Goal: Task Accomplishment & Management: Use online tool/utility

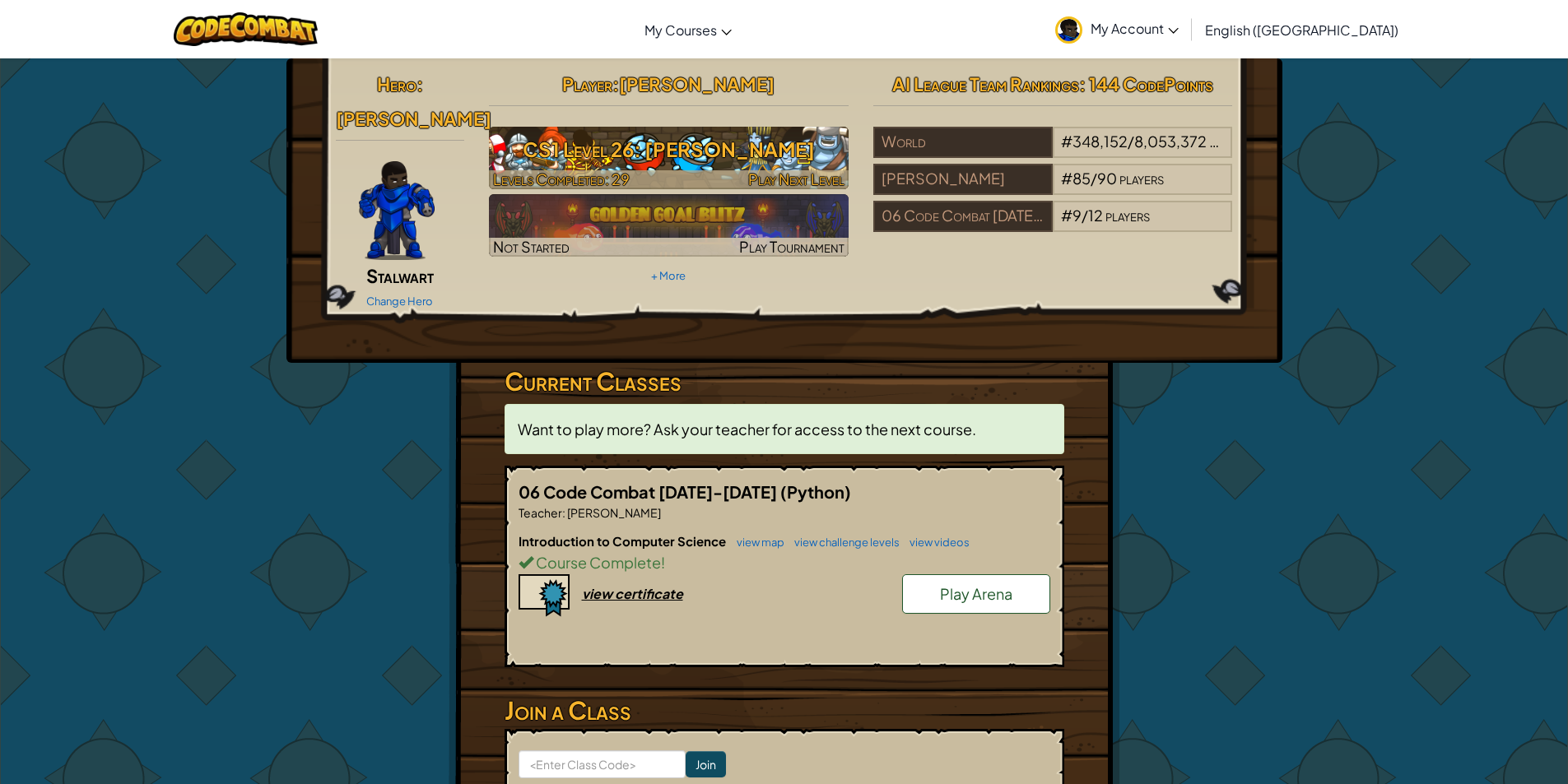
click at [533, 183] on span "Levels Completed: 29" at bounding box center [561, 179] width 136 height 19
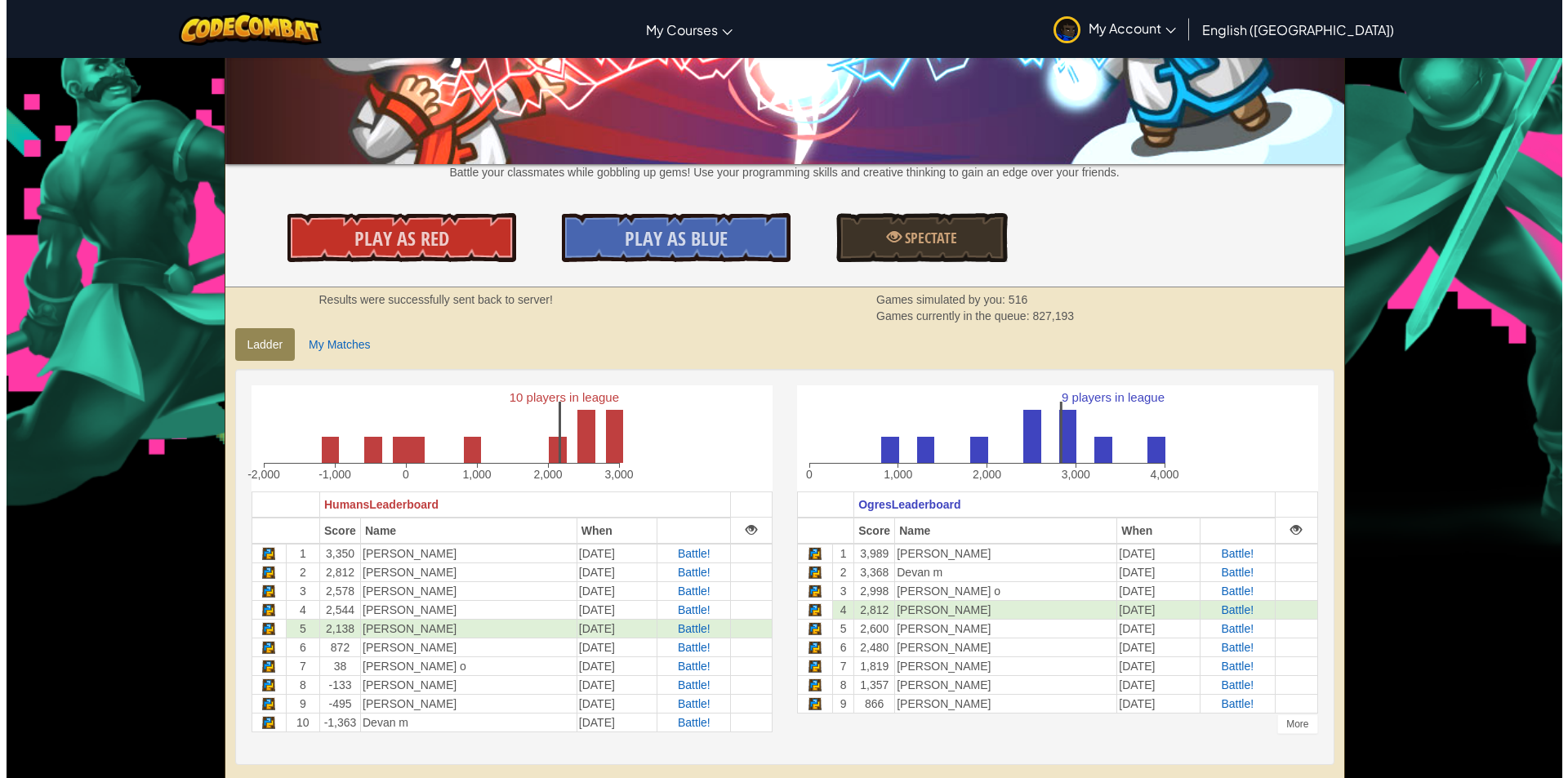
scroll to position [164, 0]
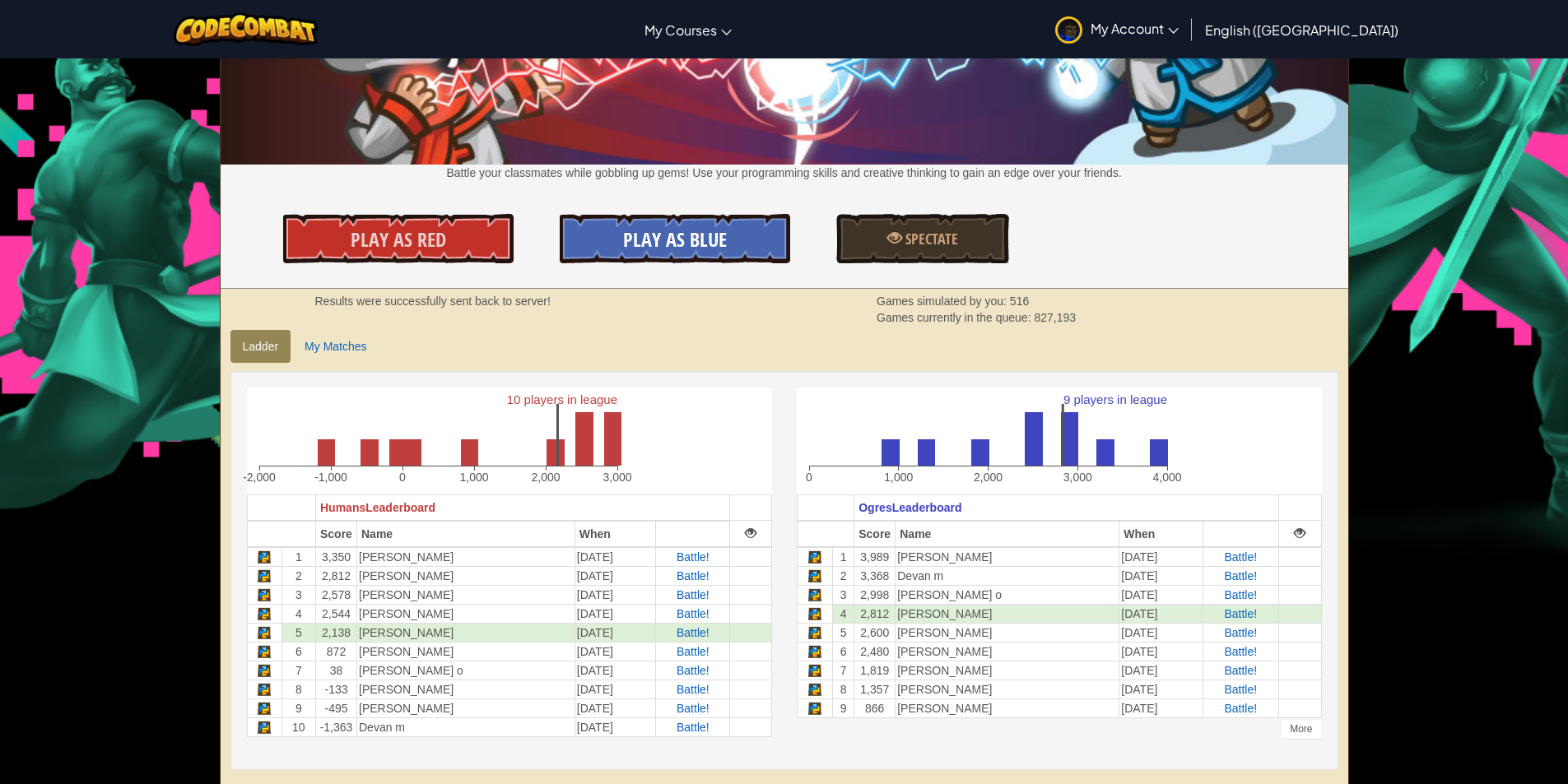
click at [716, 241] on span "Play As Blue" at bounding box center [675, 239] width 104 height 27
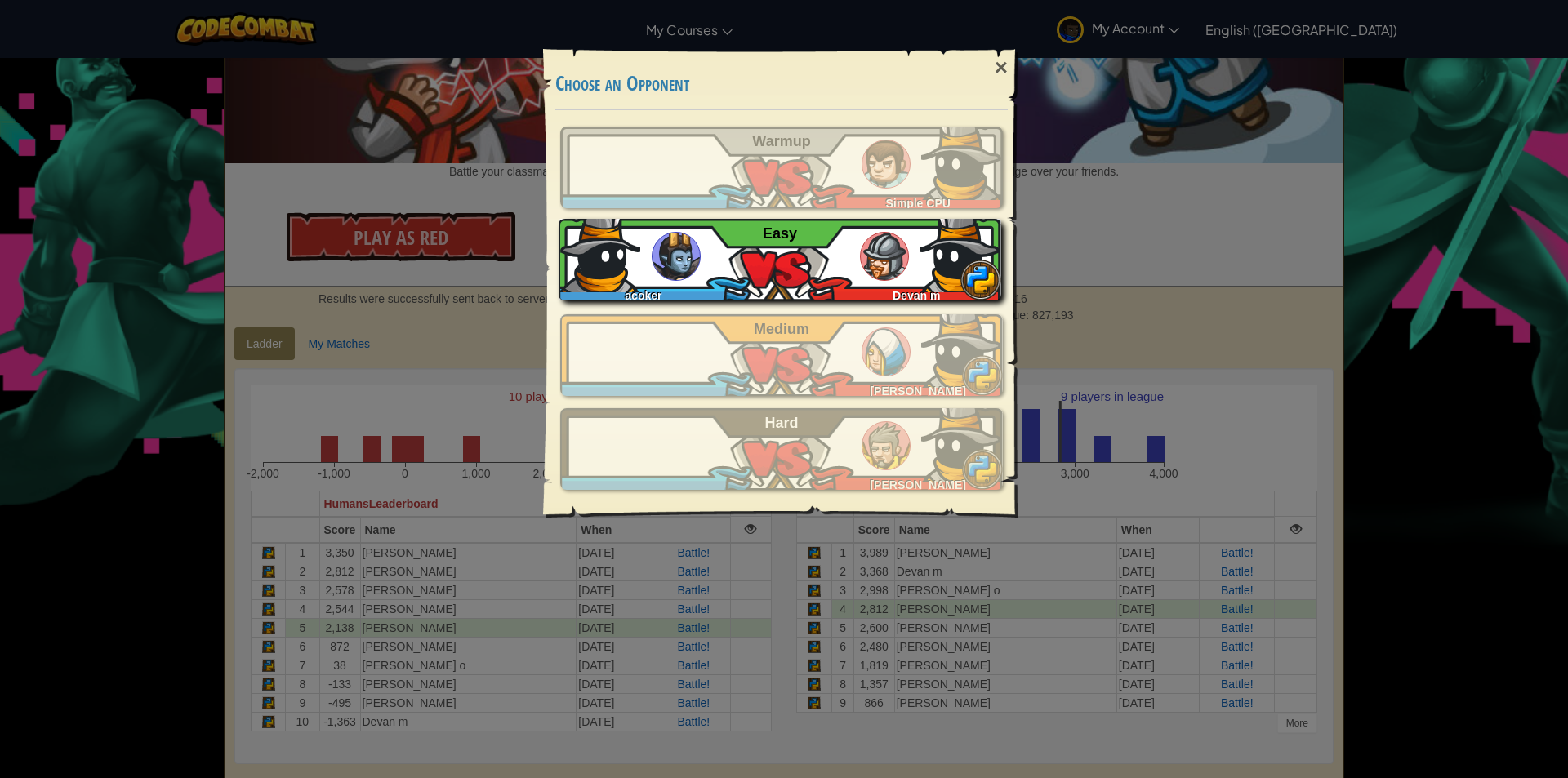
click at [885, 243] on img at bounding box center [884, 256] width 49 height 49
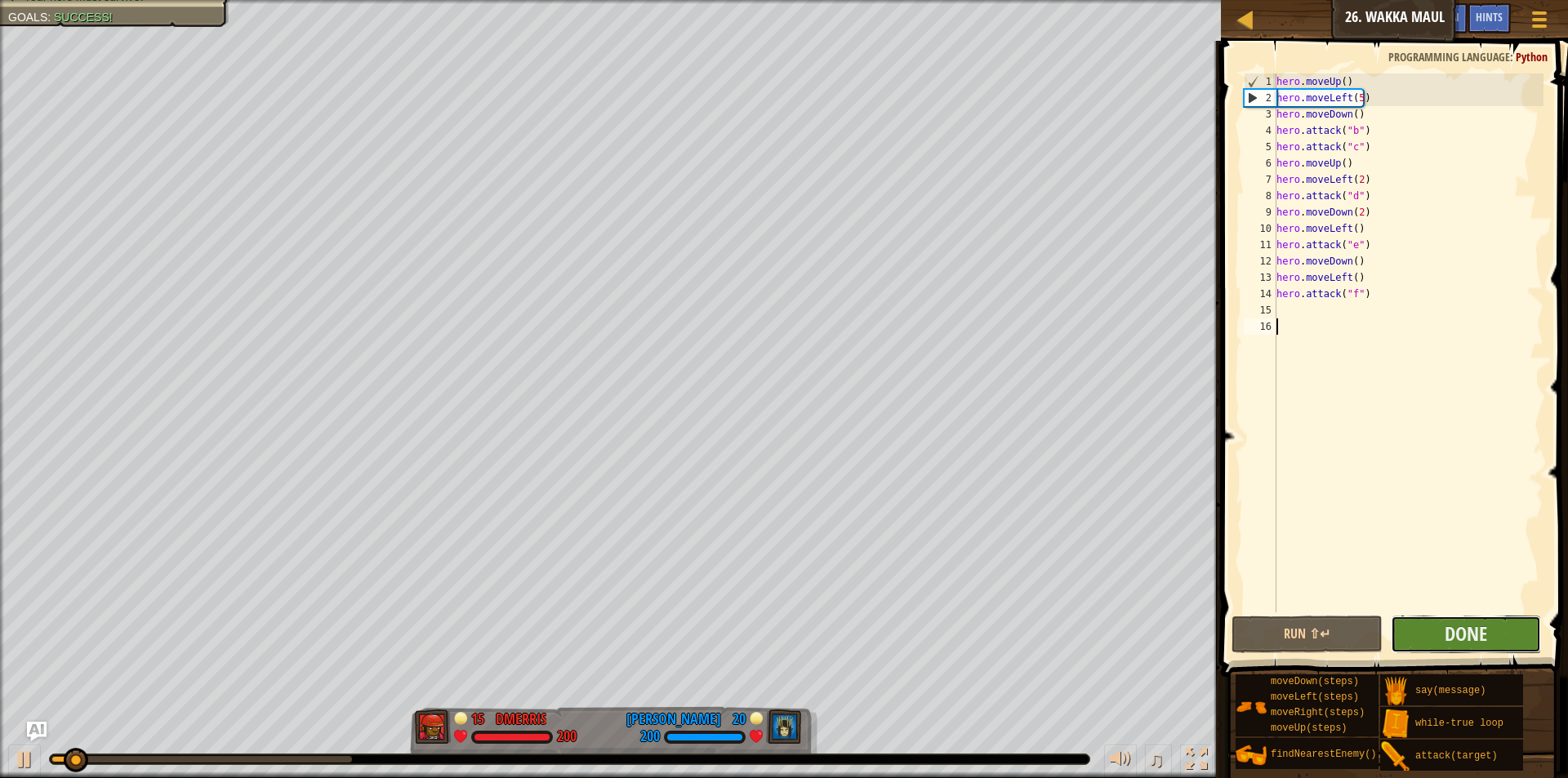
click at [1472, 631] on span "Done" at bounding box center [1466, 634] width 43 height 27
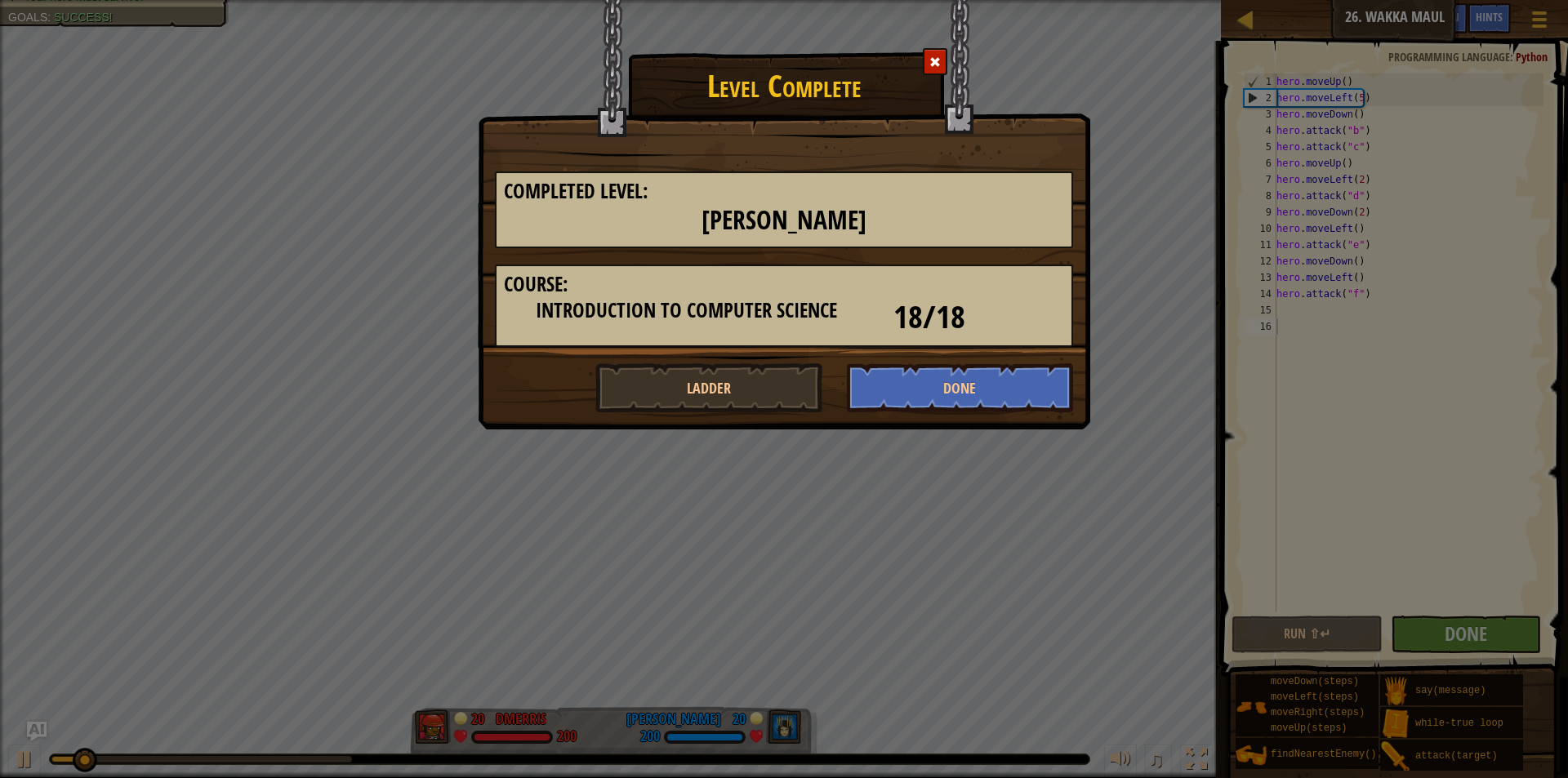
click at [960, 354] on div "Completed Level: Wakka Maul Course: Introduction to Computer Science 18/18" at bounding box center [784, 259] width 603 height 208
click at [953, 388] on button "Done" at bounding box center [961, 388] width 227 height 49
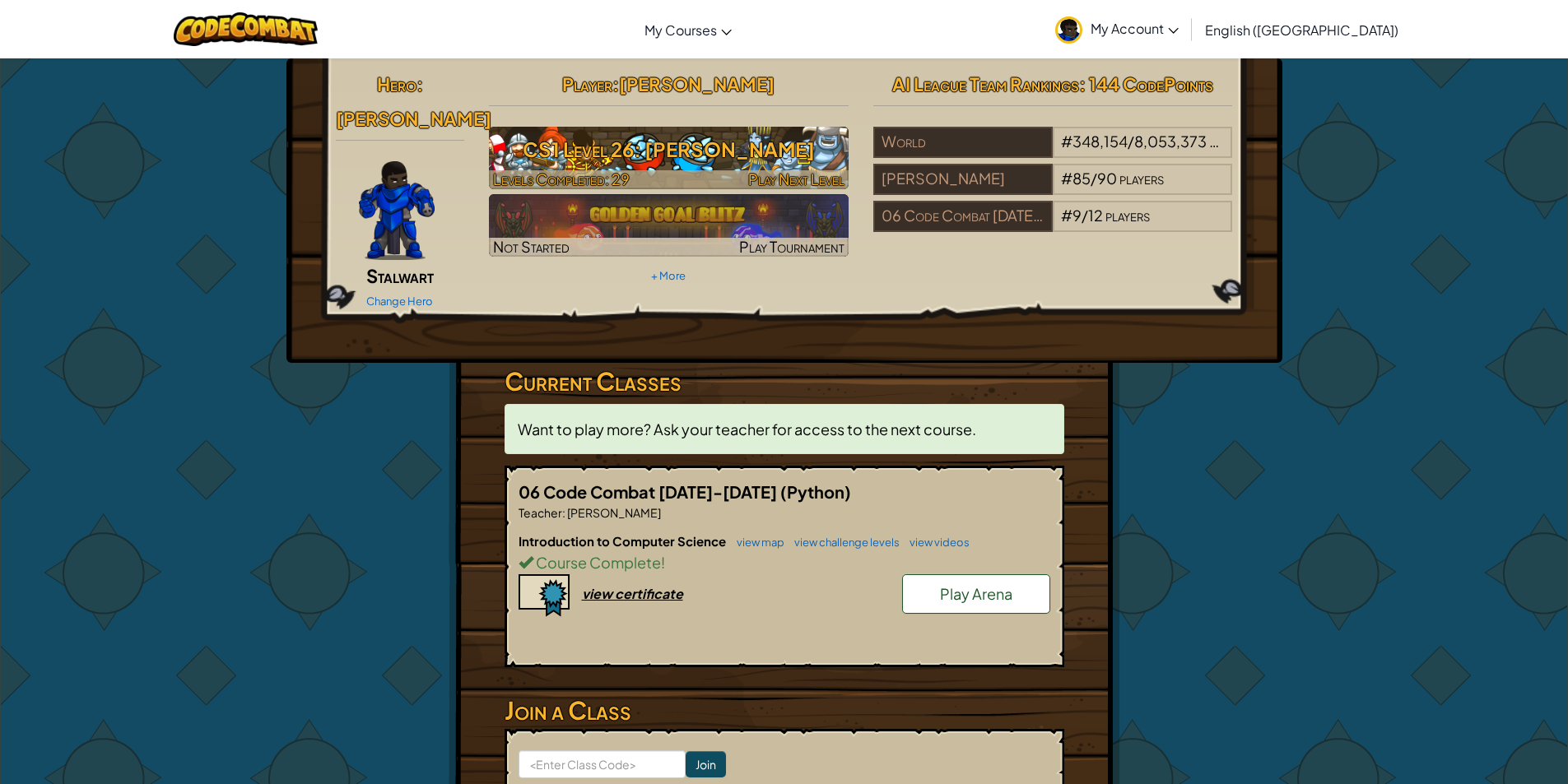
click at [626, 165] on h3 "CS1 Level 26: [PERSON_NAME]" at bounding box center [668, 149] width 360 height 37
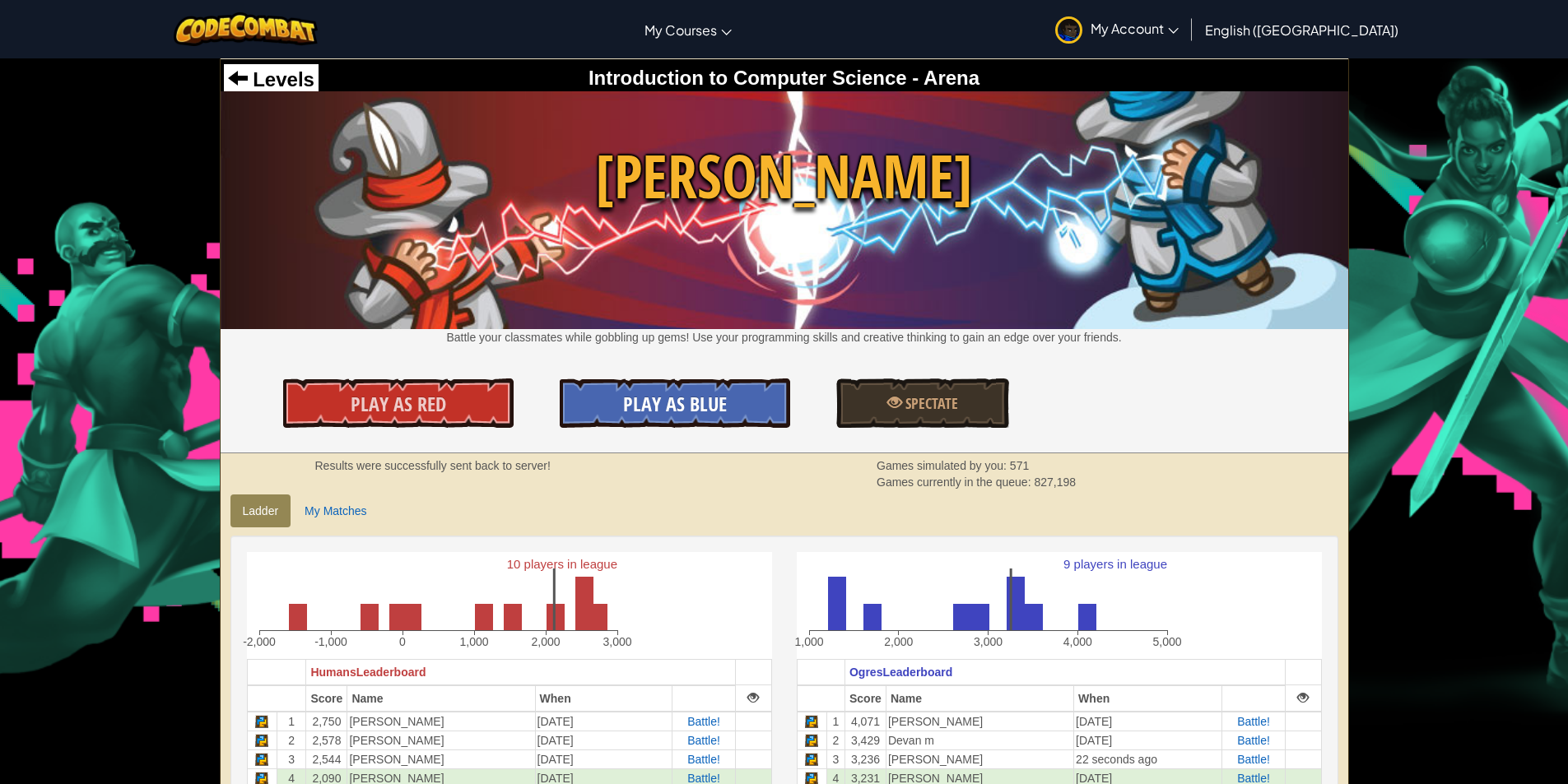
click at [749, 417] on link "Play As Blue" at bounding box center [676, 403] width 231 height 50
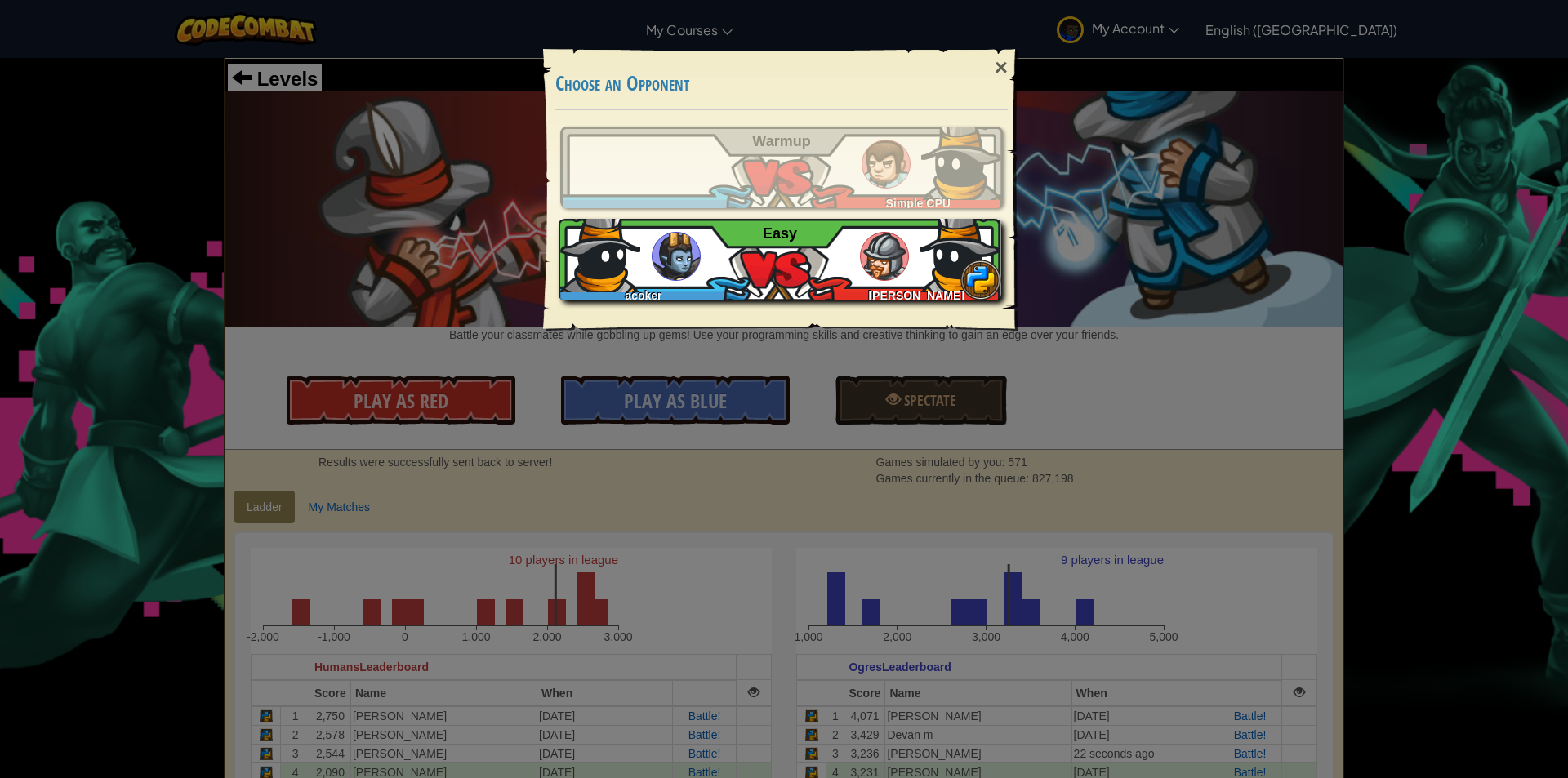
click at [784, 231] on span "Easy" at bounding box center [780, 233] width 34 height 16
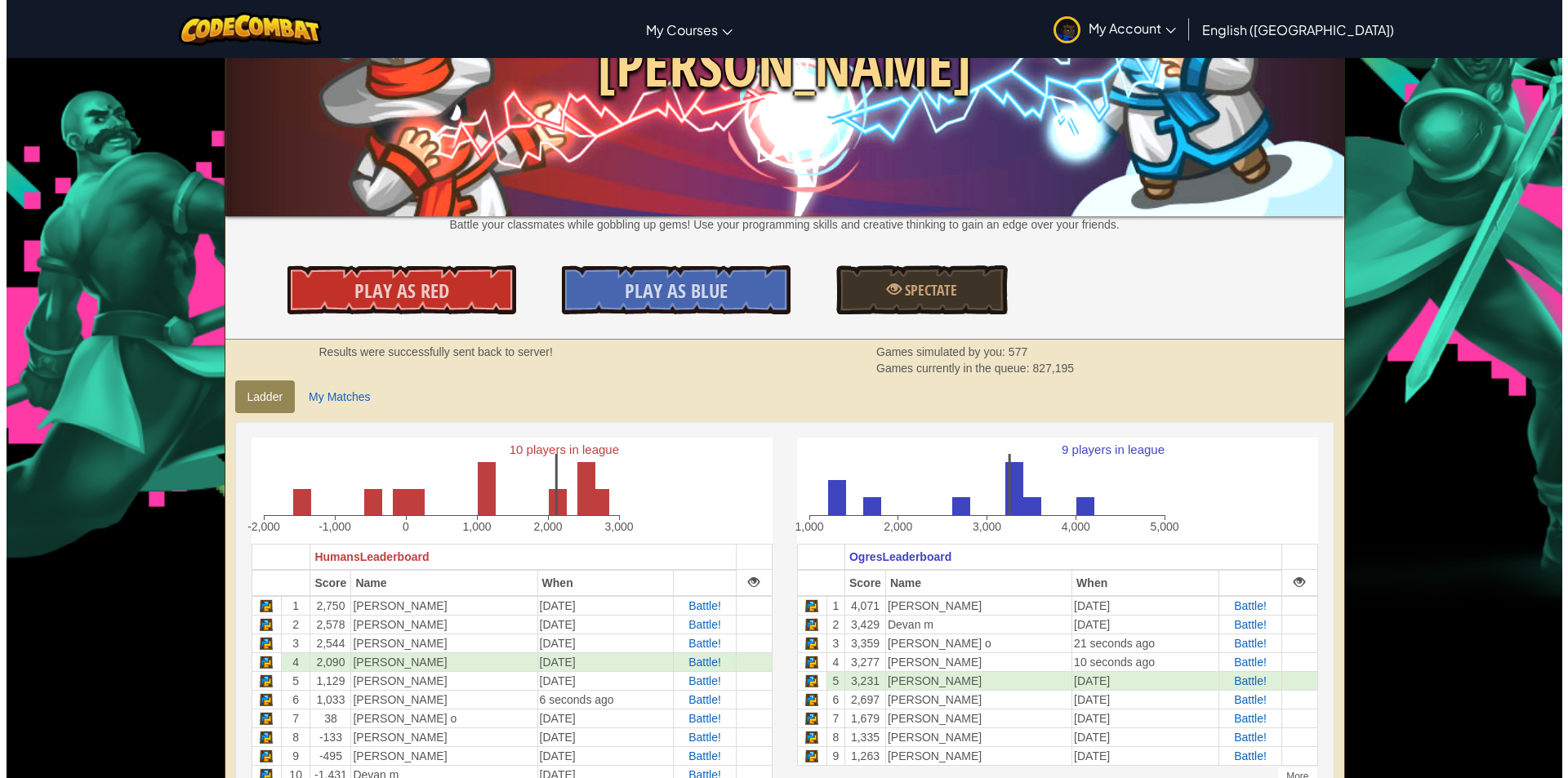
scroll to position [81, 0]
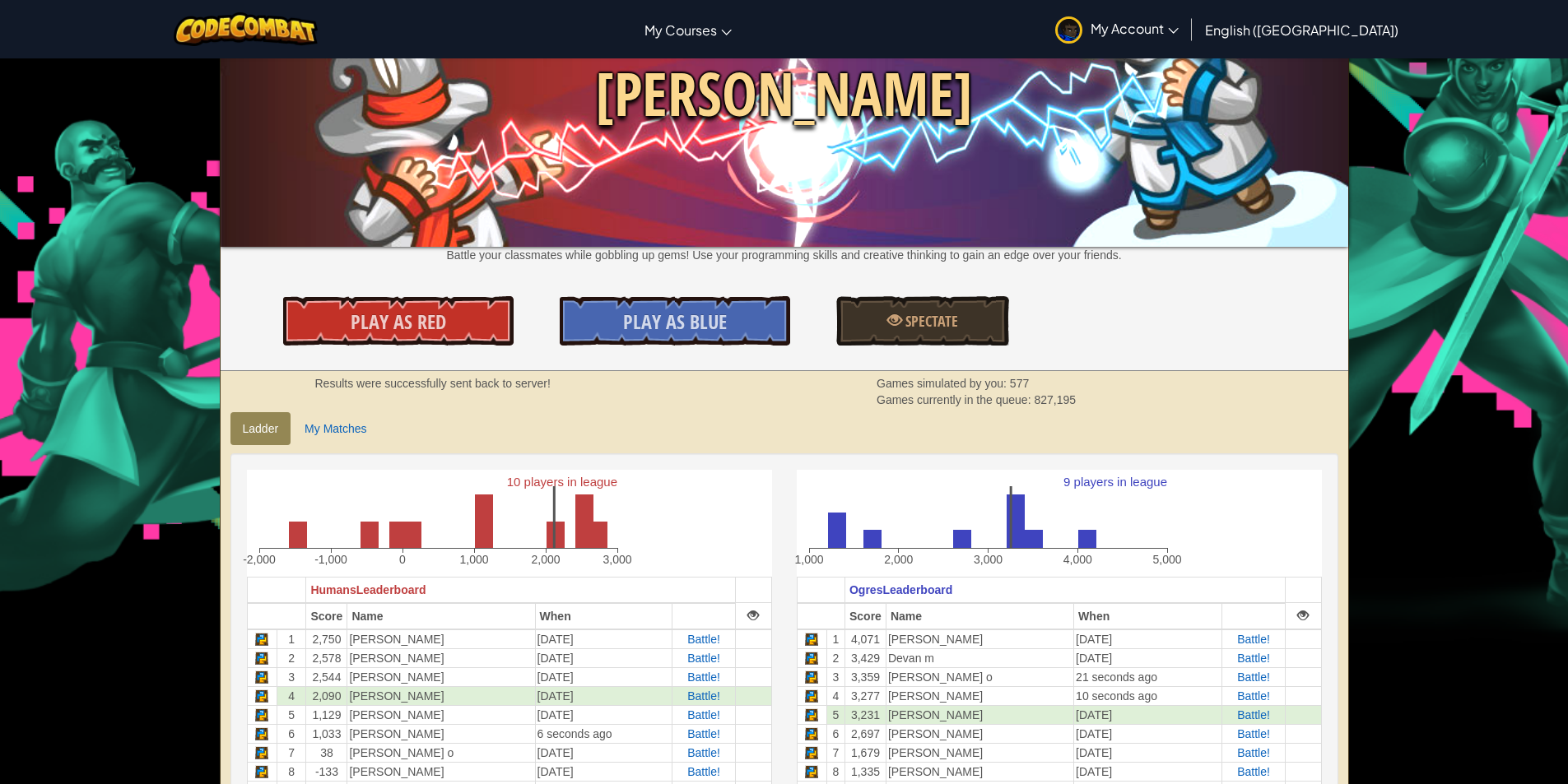
click at [656, 326] on span "Play As Blue" at bounding box center [675, 322] width 104 height 27
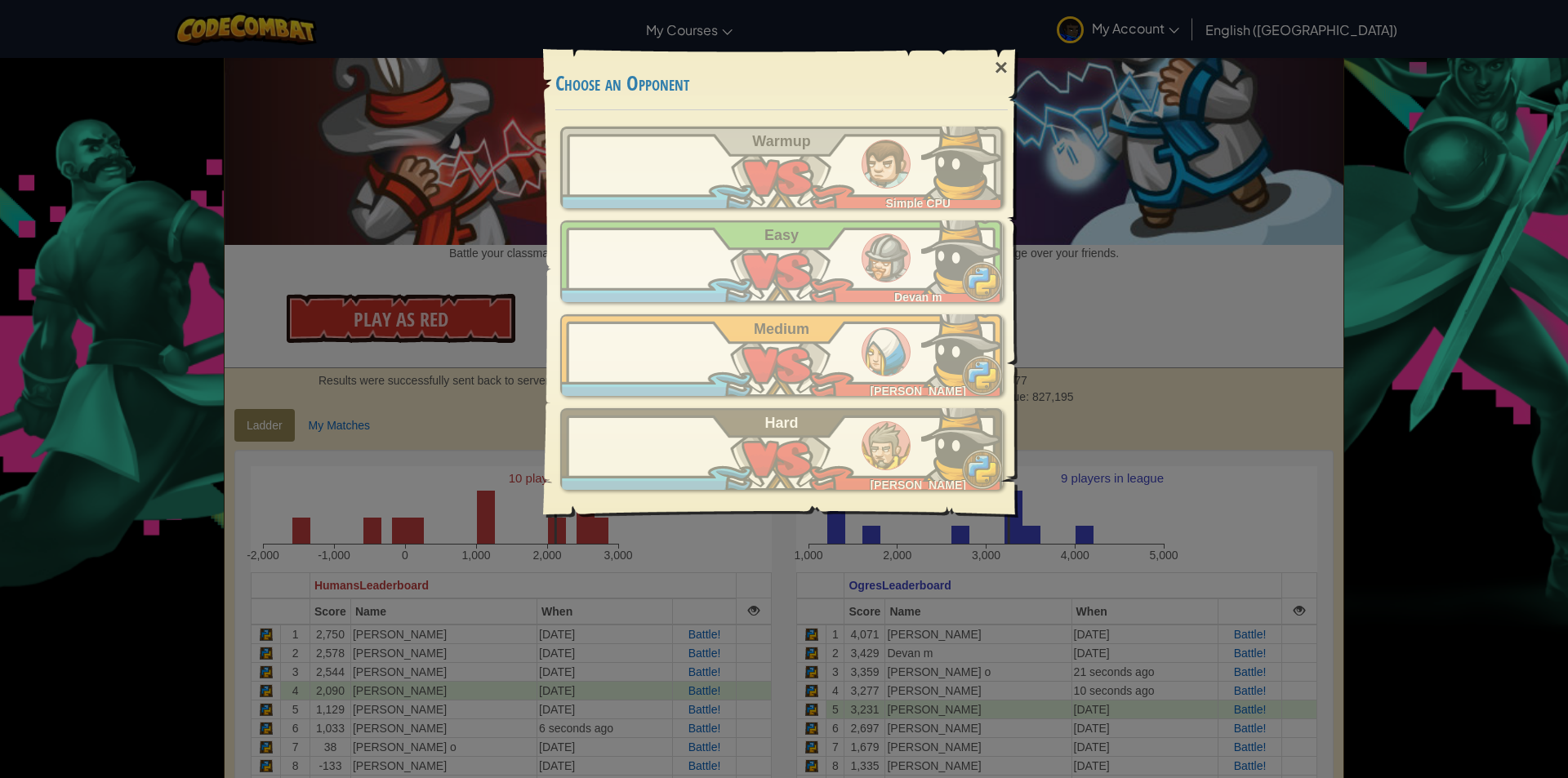
click at [757, 217] on div "acoker Simple CPU Warmup acoker Devan m Easy acoker Steven B Medium acoker Nola…" at bounding box center [782, 309] width 443 height 363
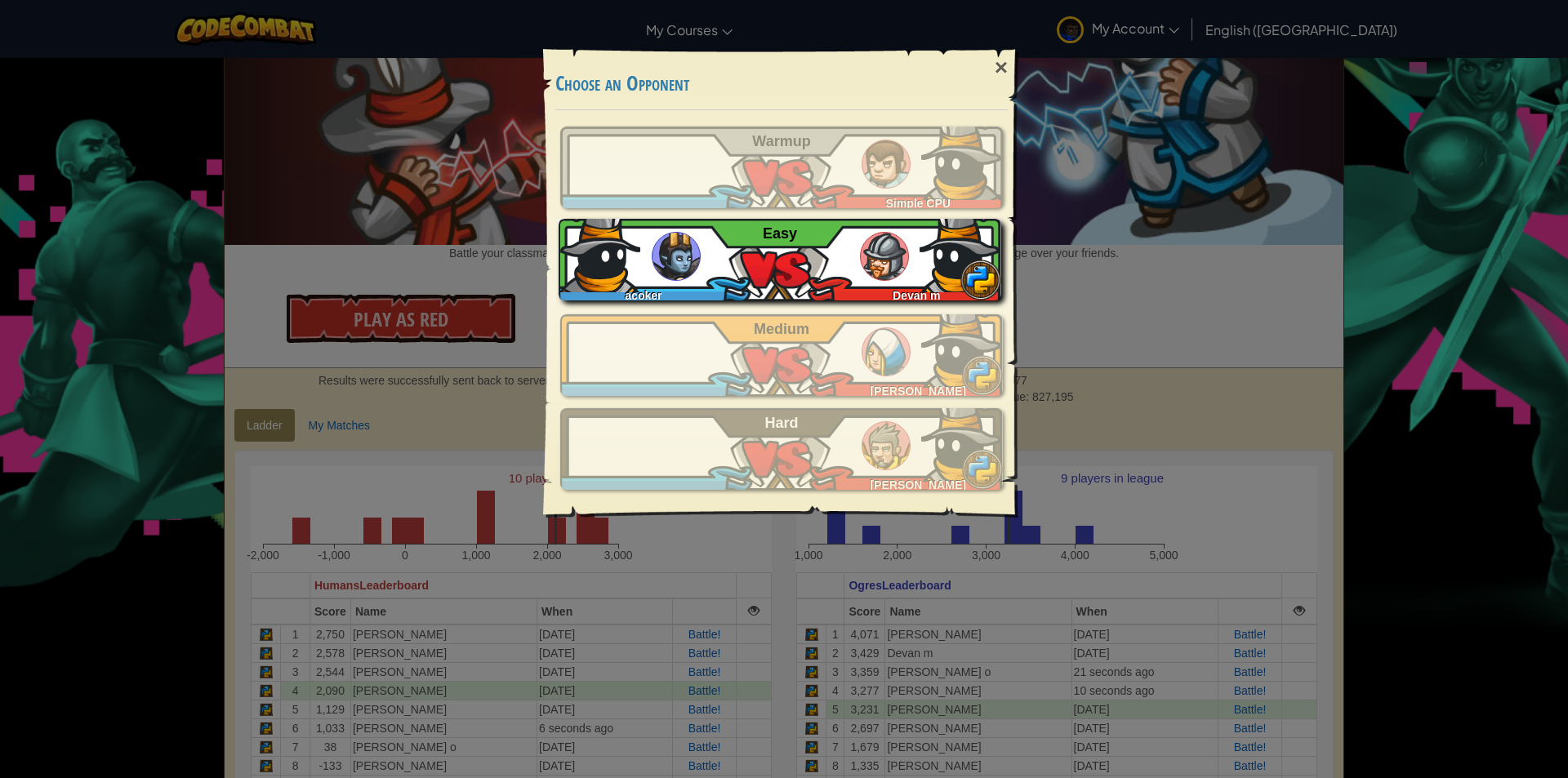
click at [762, 242] on div "acoker Devan m Easy" at bounding box center [780, 259] width 443 height 81
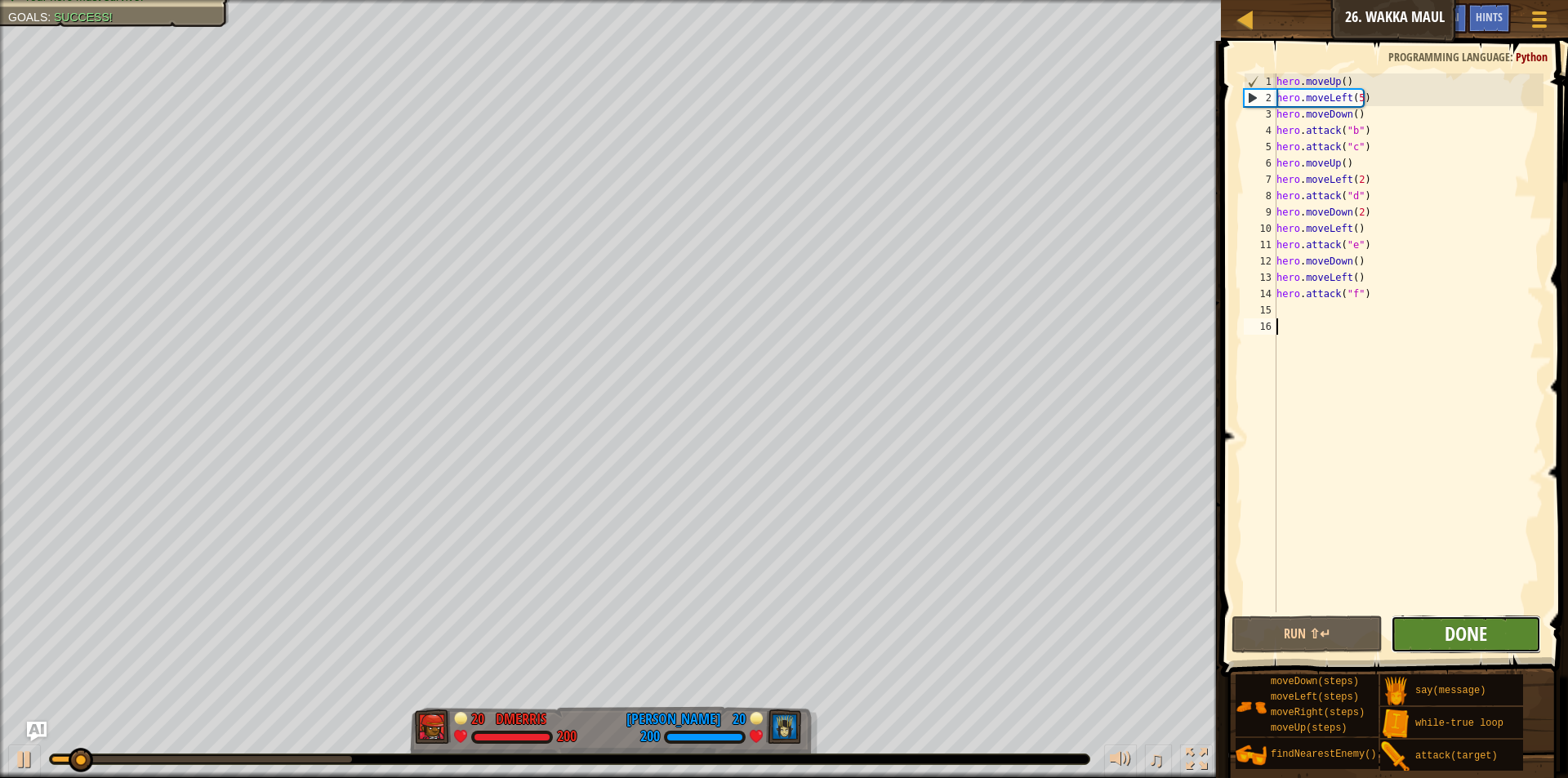
click at [1449, 633] on span "Done" at bounding box center [1466, 634] width 43 height 27
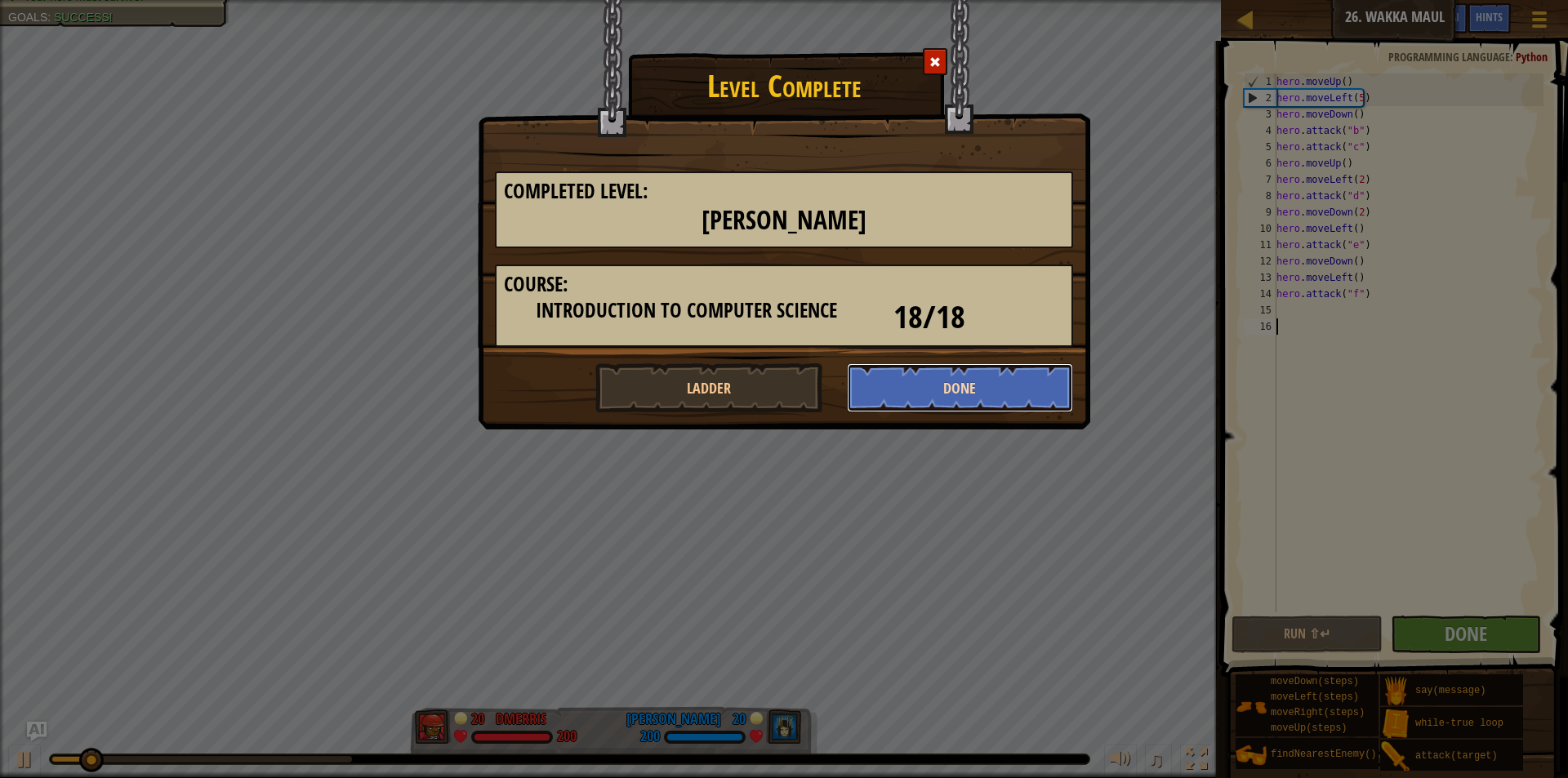
click at [909, 381] on button "Done" at bounding box center [961, 388] width 227 height 49
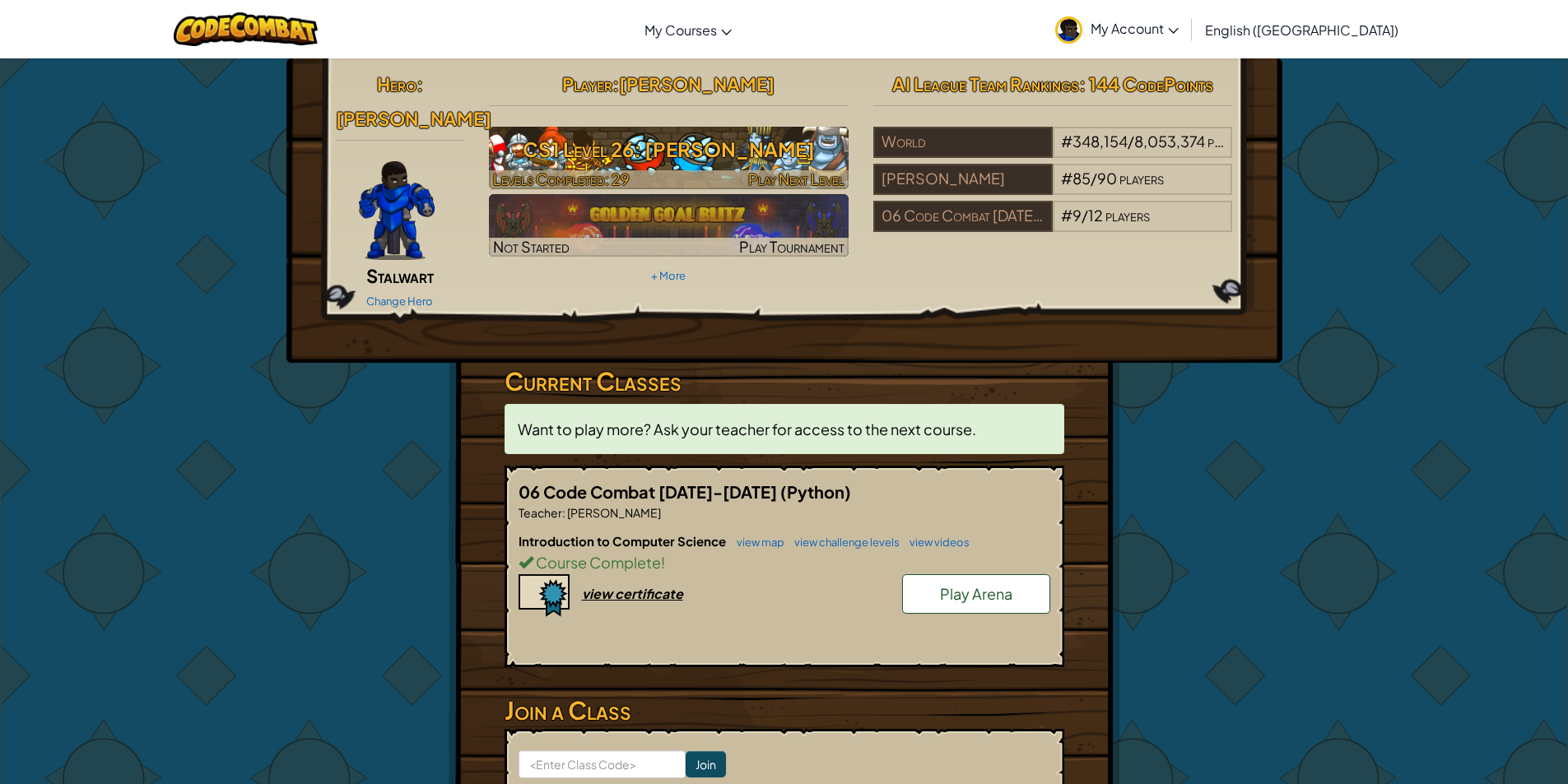
click at [651, 142] on h3 "CS1 Level 26: [PERSON_NAME]" at bounding box center [668, 149] width 360 height 37
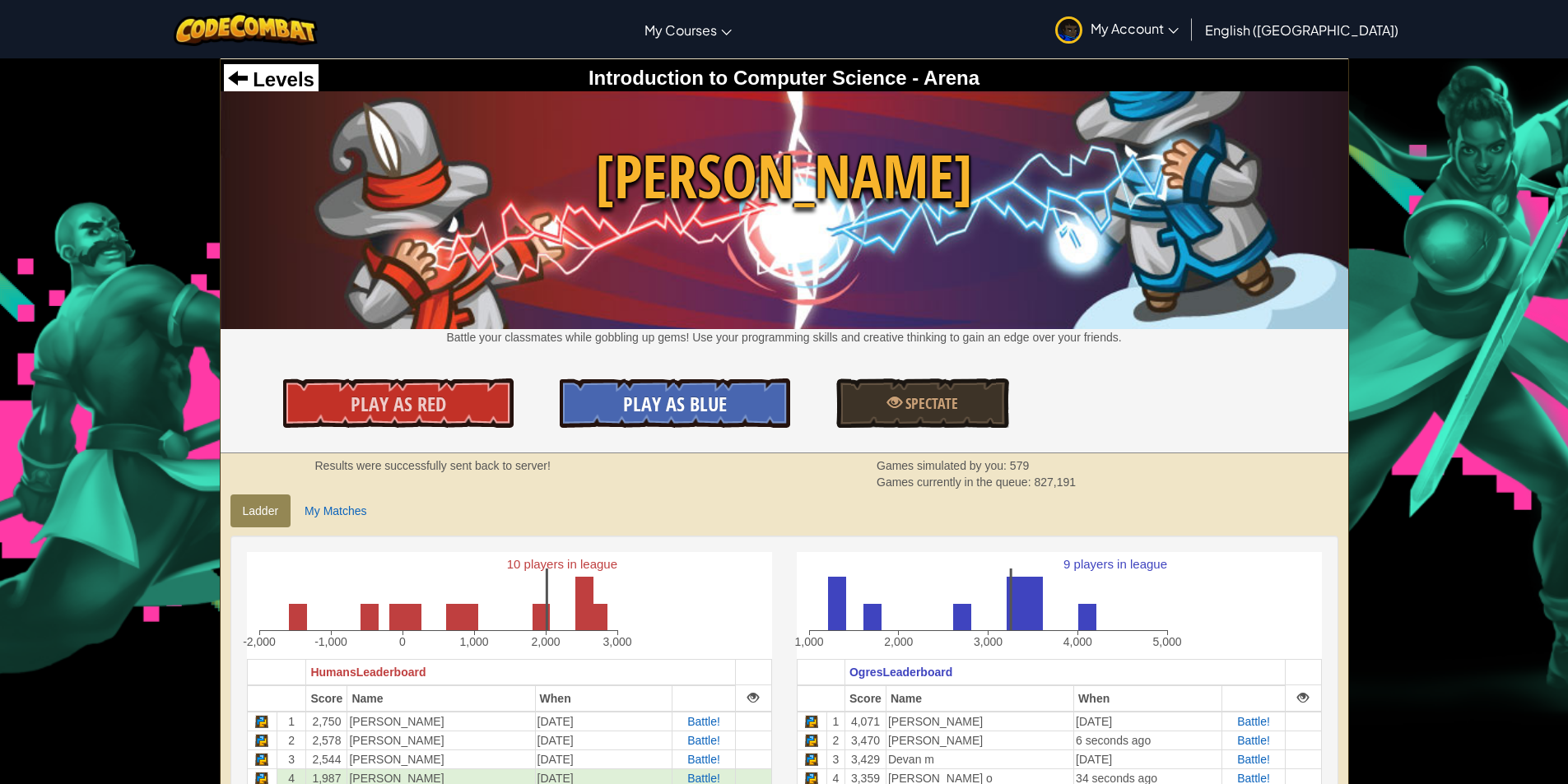
click at [745, 391] on link "Play As Blue" at bounding box center [676, 403] width 231 height 50
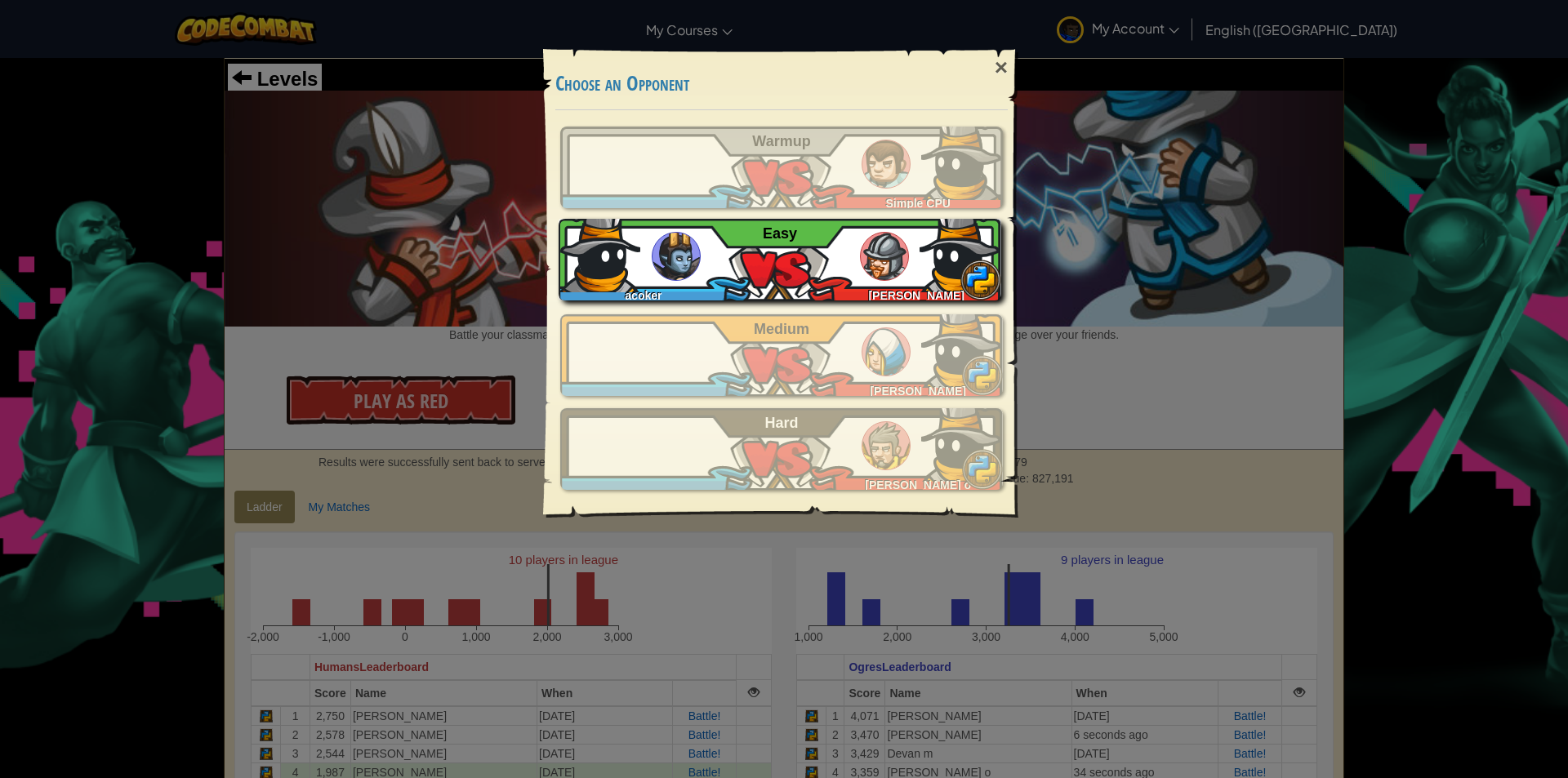
click at [737, 276] on div "acoker Nicolaas Q Easy" at bounding box center [780, 259] width 443 height 81
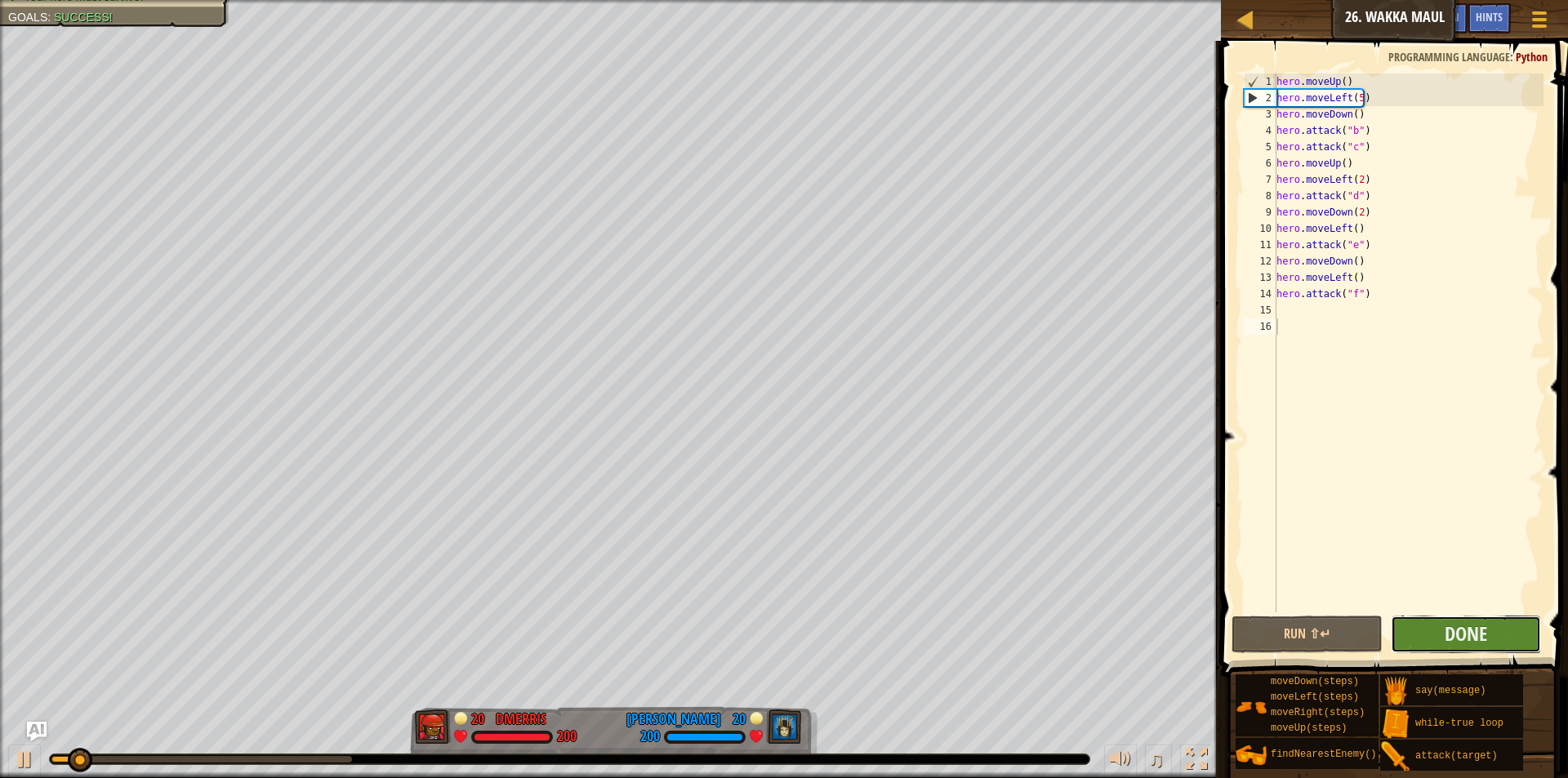
click at [1454, 616] on button "Done" at bounding box center [1466, 634] width 151 height 38
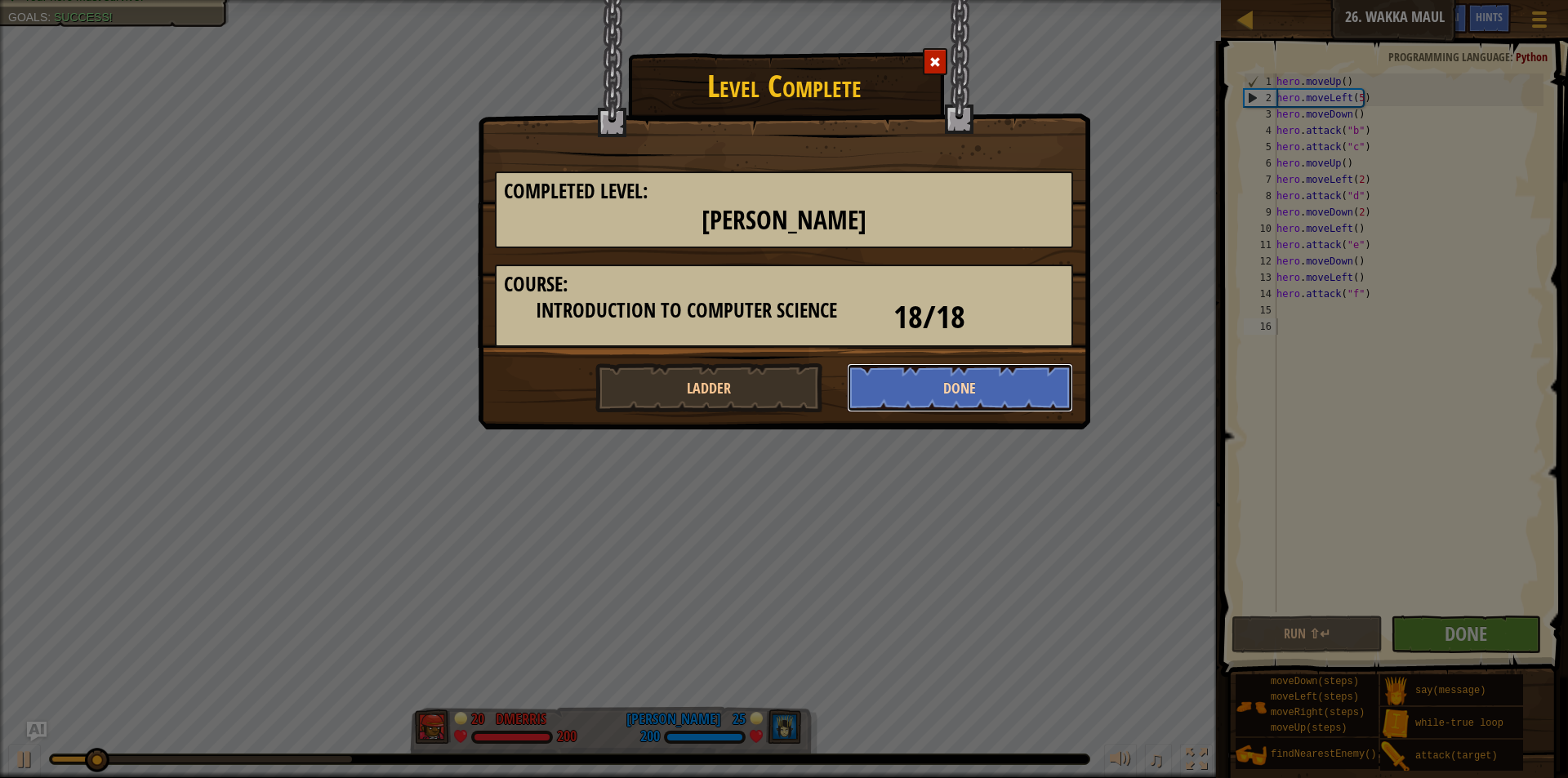
click at [1026, 390] on button "Done" at bounding box center [961, 388] width 227 height 49
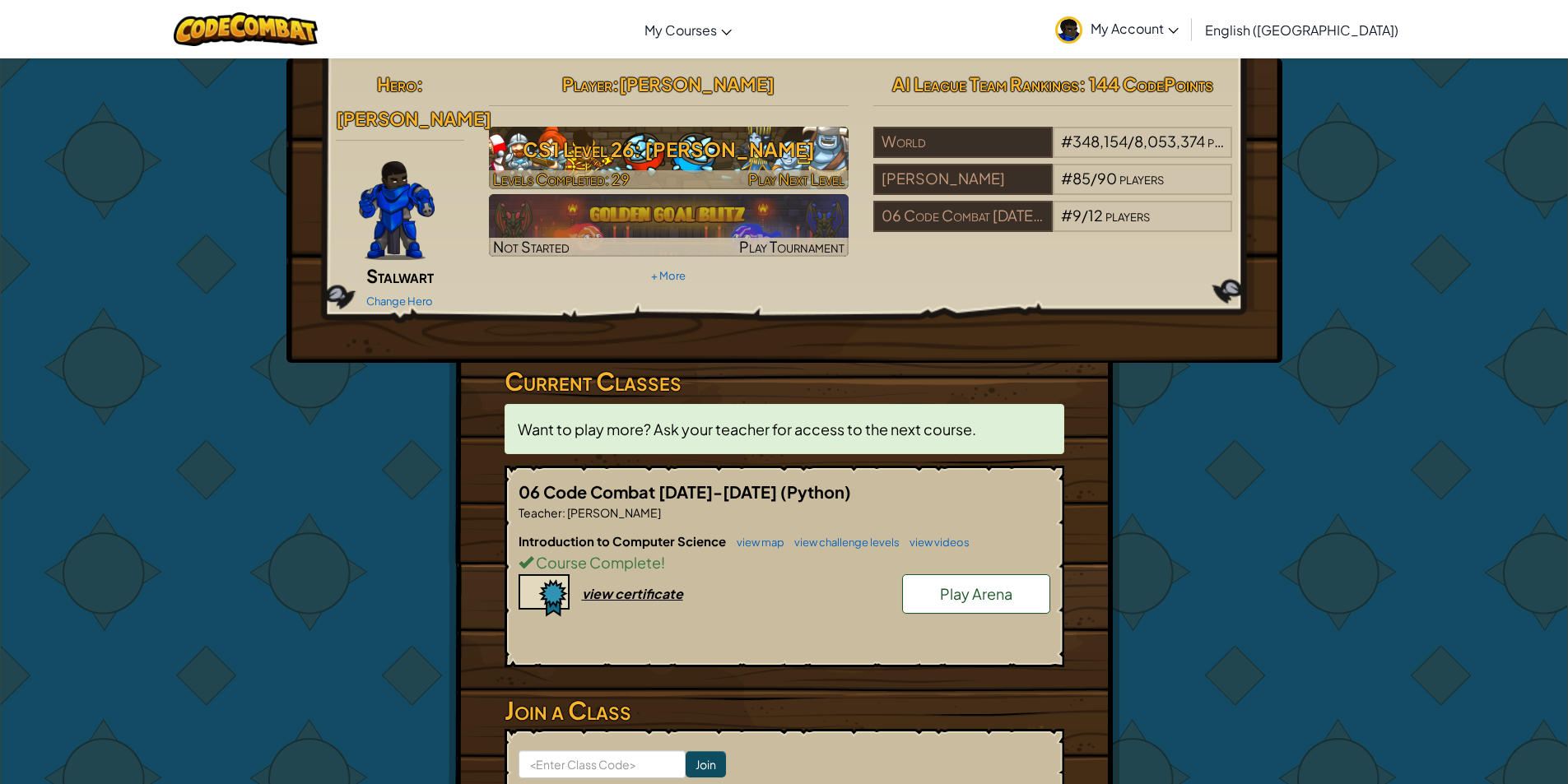
click at [677, 149] on h3 "CS1 Level 26: [PERSON_NAME]" at bounding box center [668, 149] width 360 height 37
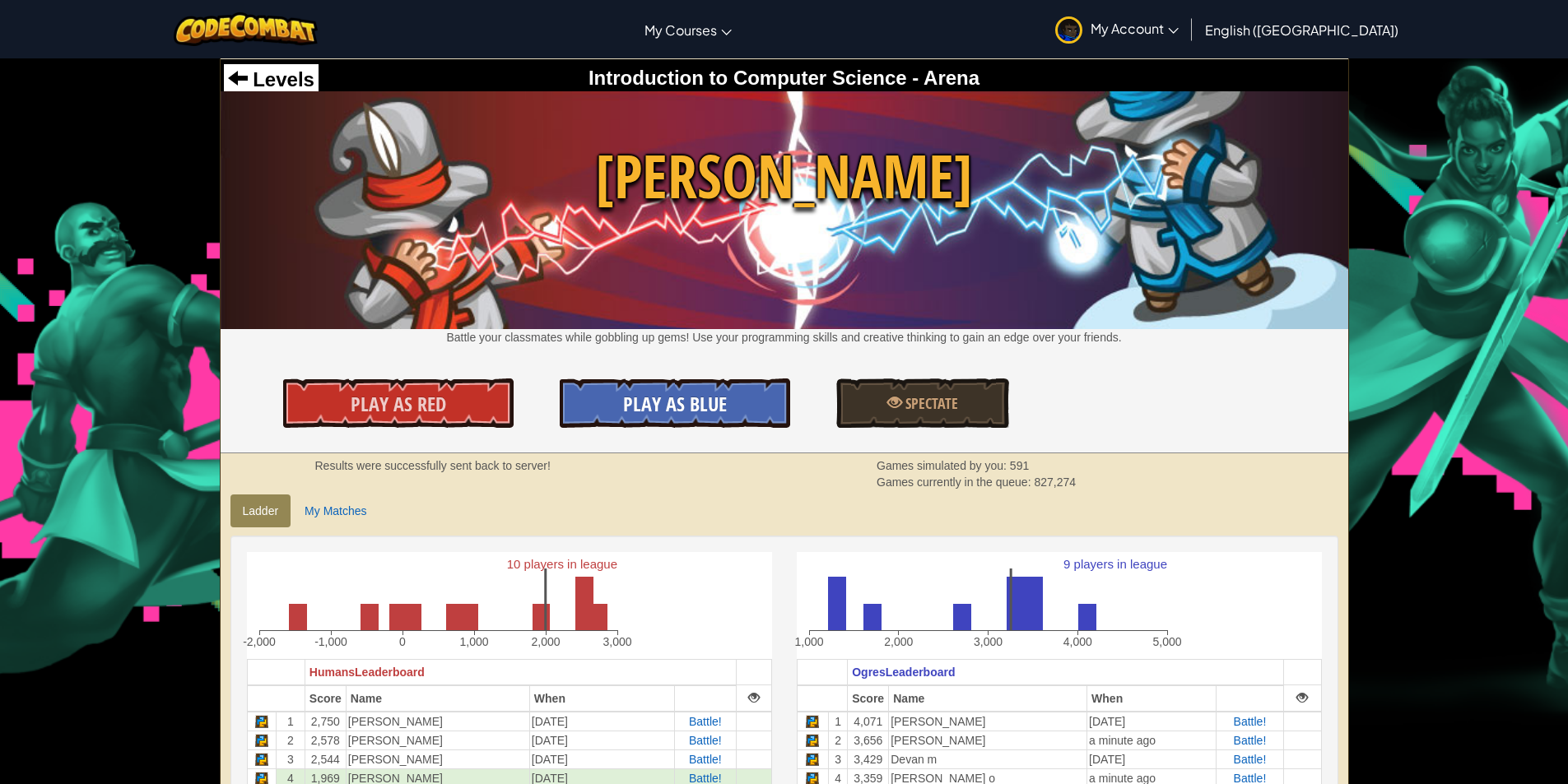
click at [656, 414] on span "Play As Blue" at bounding box center [675, 404] width 104 height 27
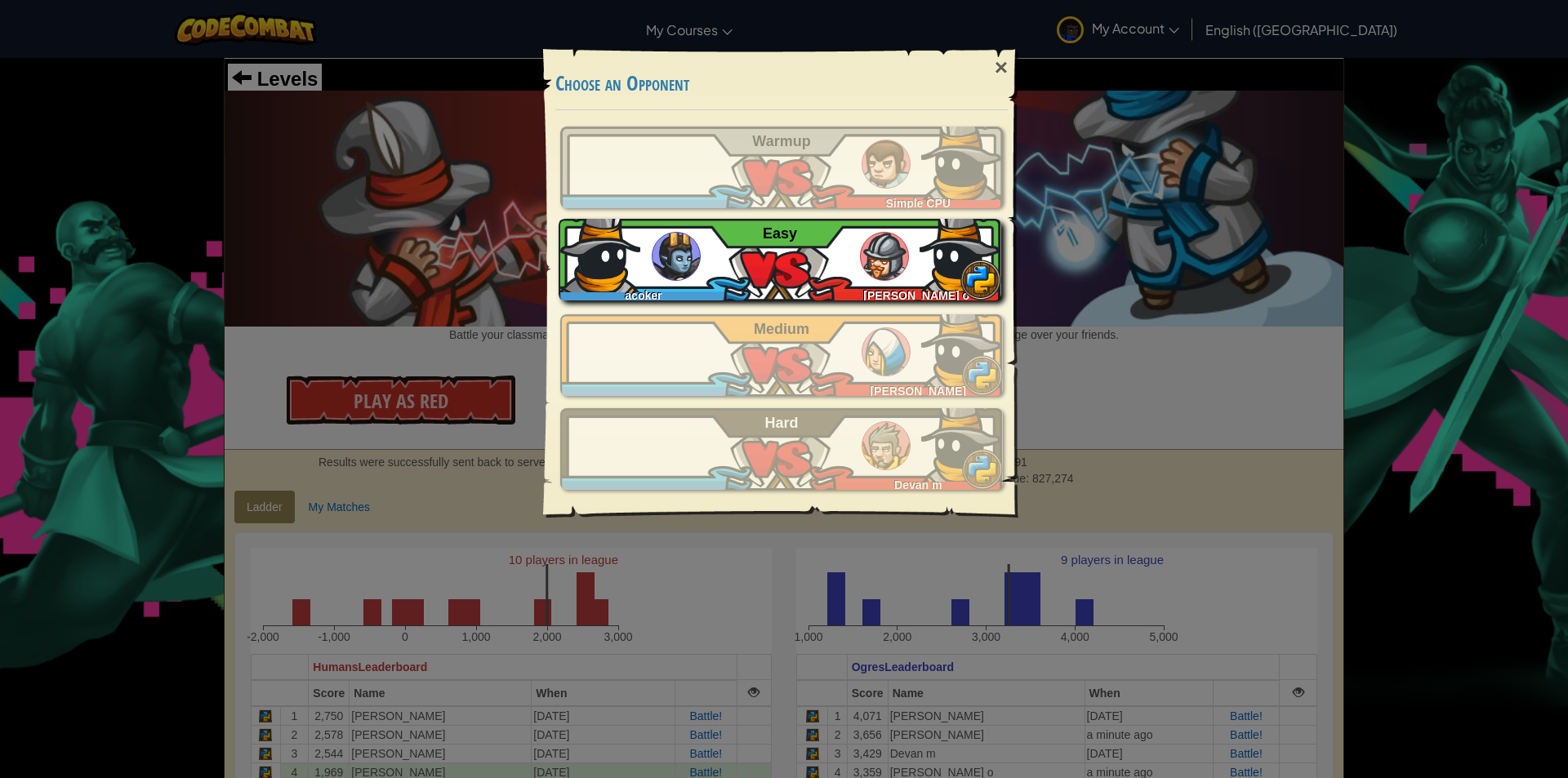
click at [669, 265] on img at bounding box center [676, 256] width 49 height 49
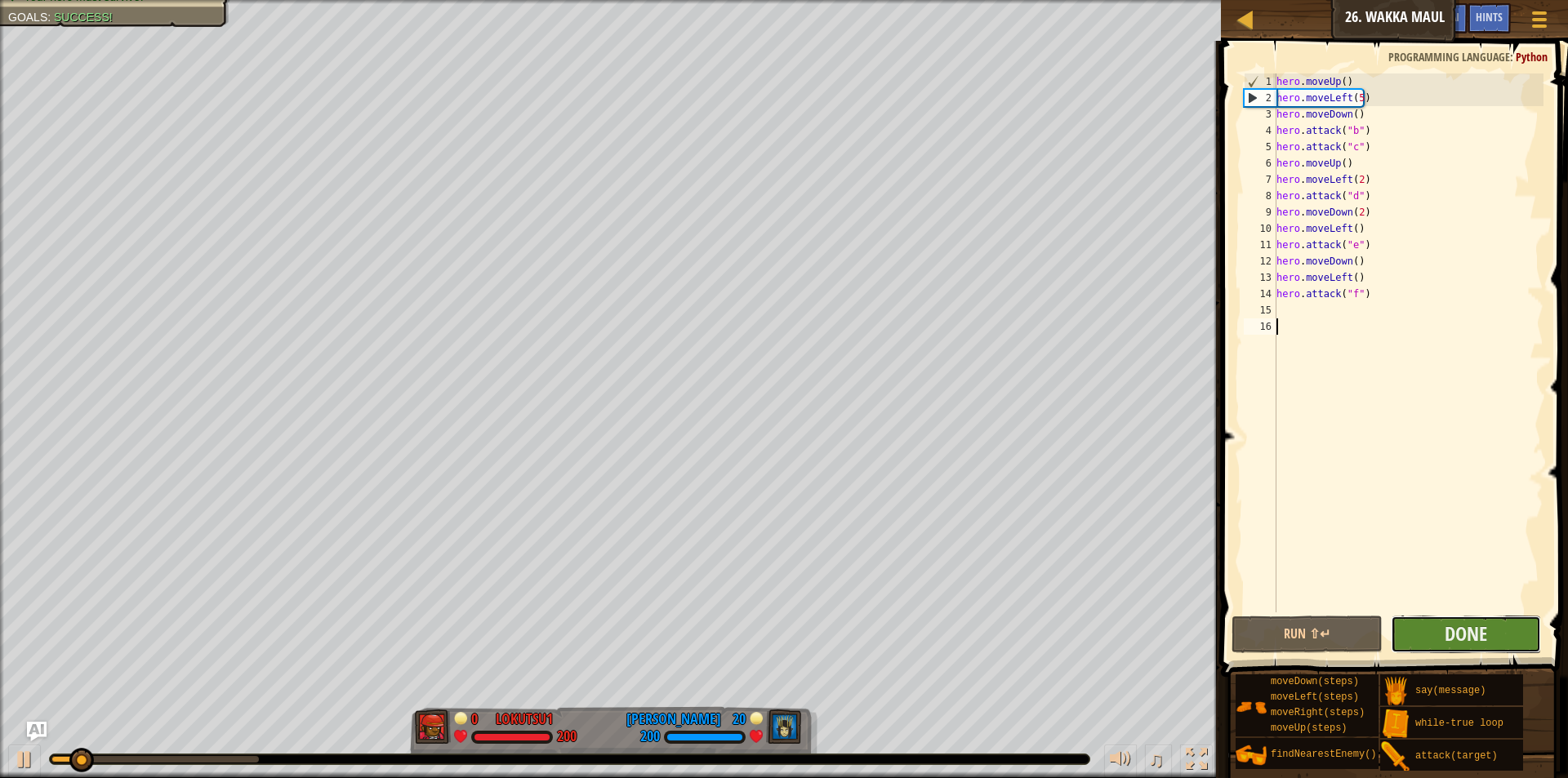
click at [1446, 647] on button "Done" at bounding box center [1466, 634] width 151 height 38
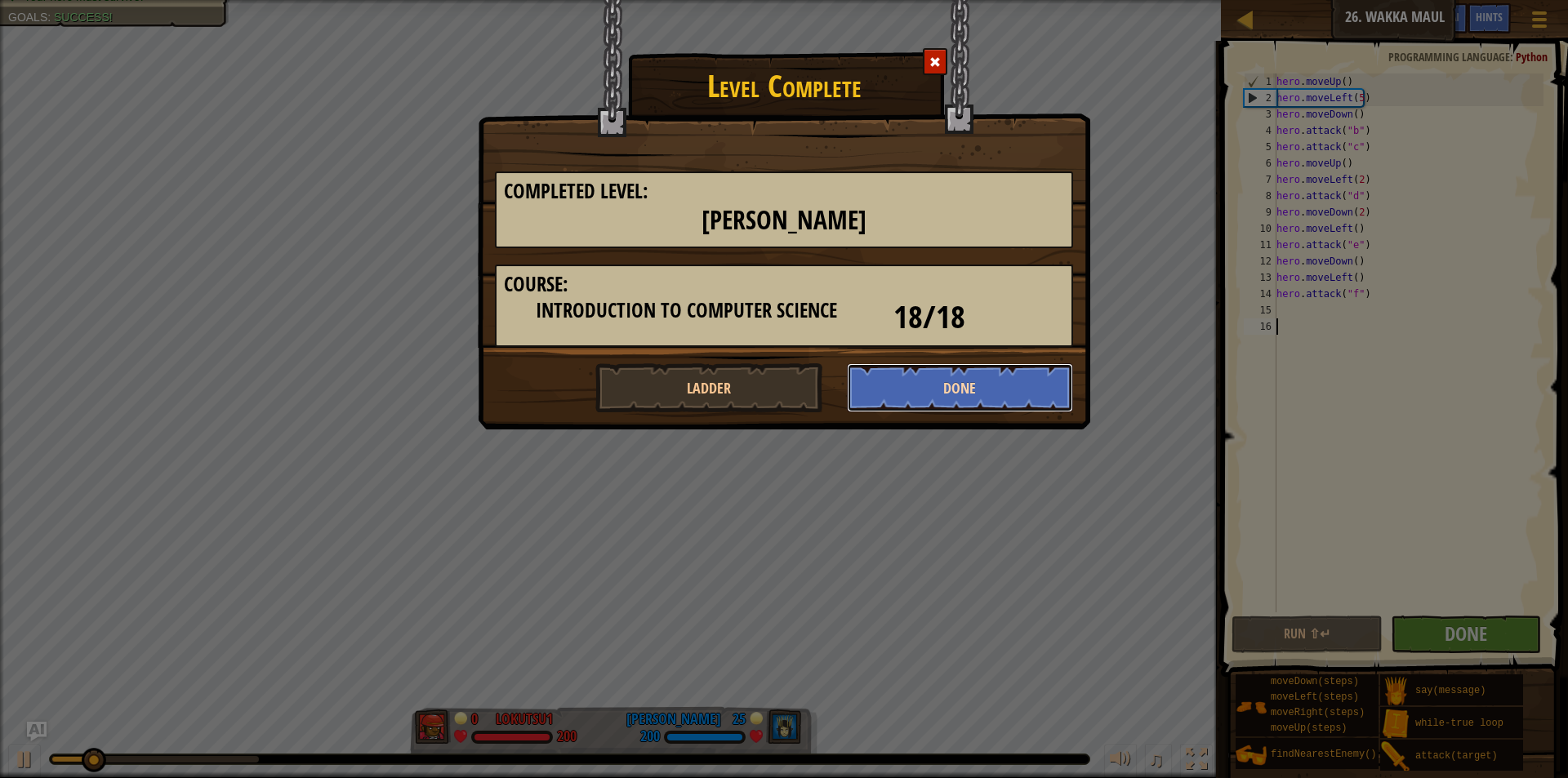
click at [893, 363] on button "Done" at bounding box center [961, 388] width 227 height 49
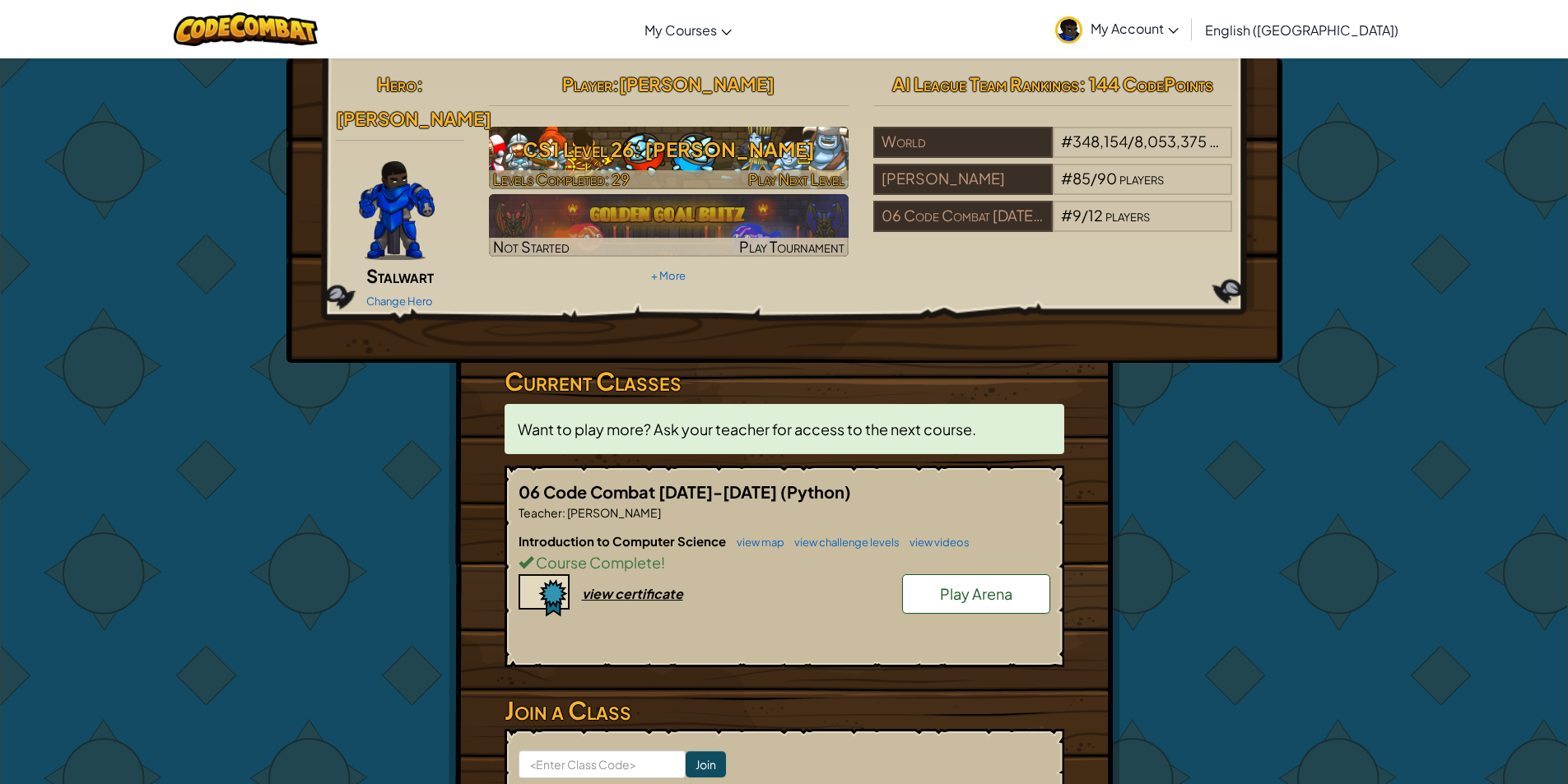
click at [585, 155] on h3 "CS1 Level 26: [PERSON_NAME]" at bounding box center [668, 149] width 360 height 37
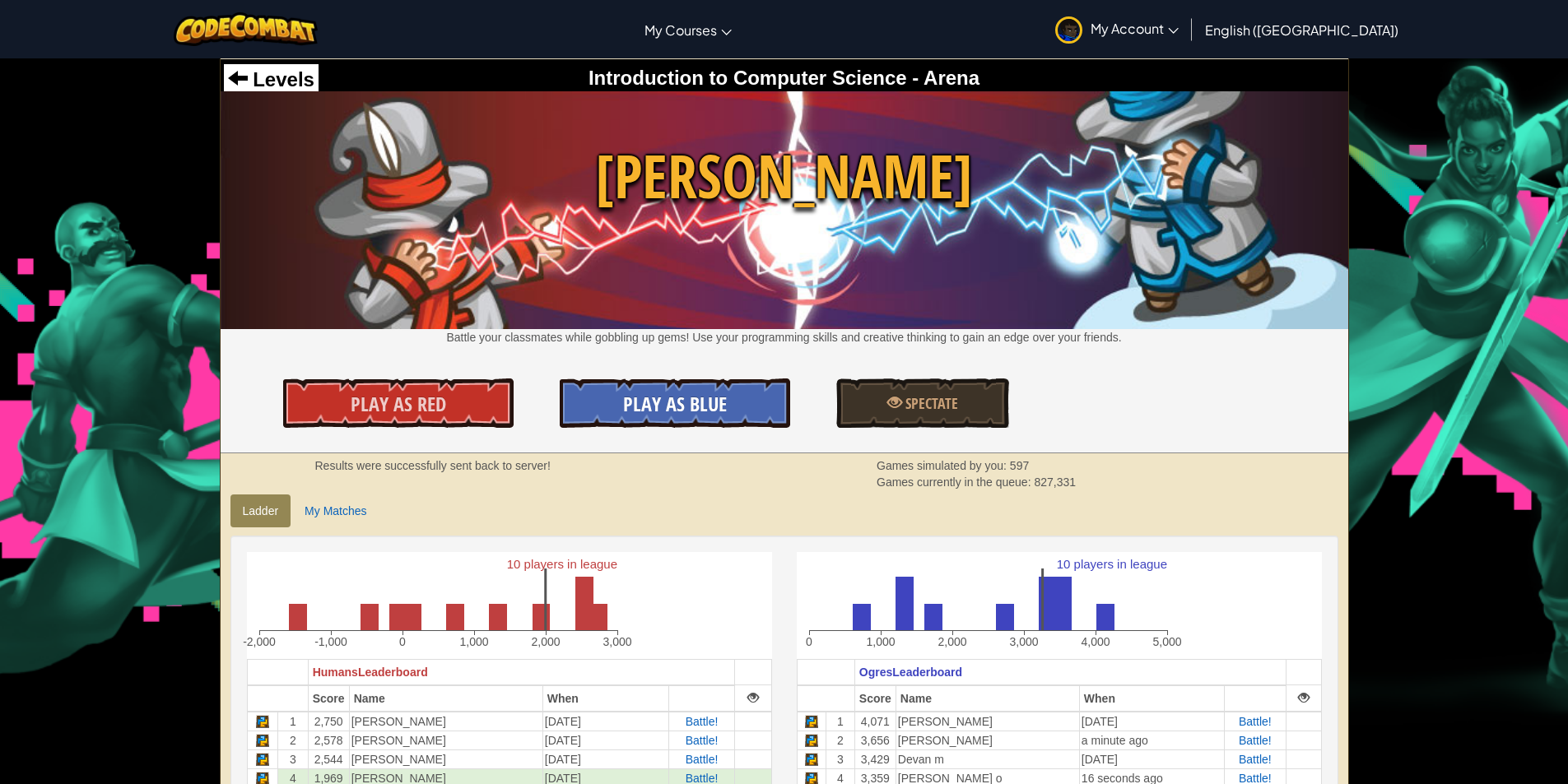
drag, startPoint x: 706, startPoint y: 414, endPoint x: 707, endPoint y: 423, distance: 9.1
click at [707, 423] on link "Play As Blue" at bounding box center [676, 403] width 231 height 50
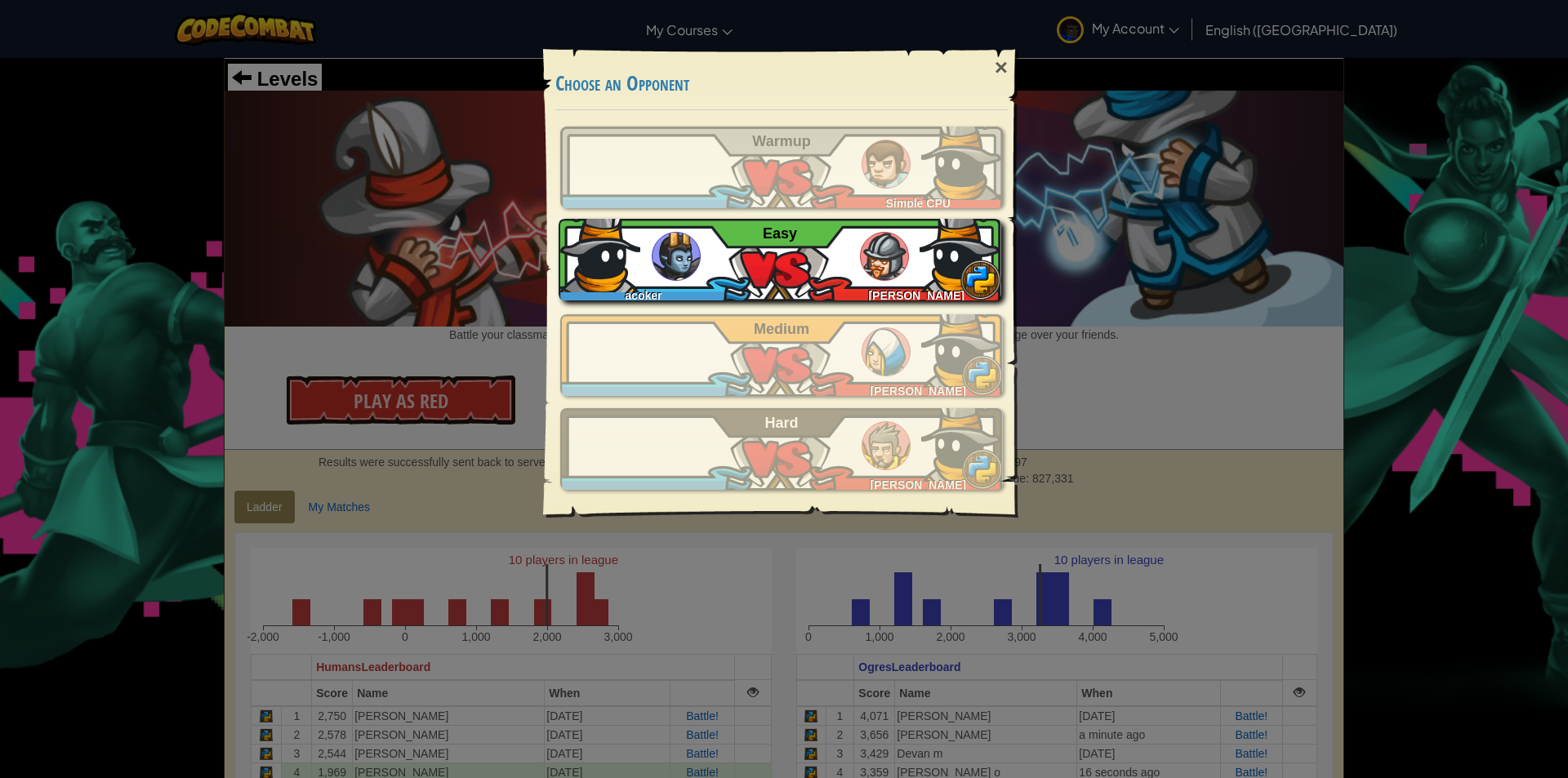
click at [727, 265] on div "acoker Nolan G Easy" at bounding box center [780, 259] width 443 height 81
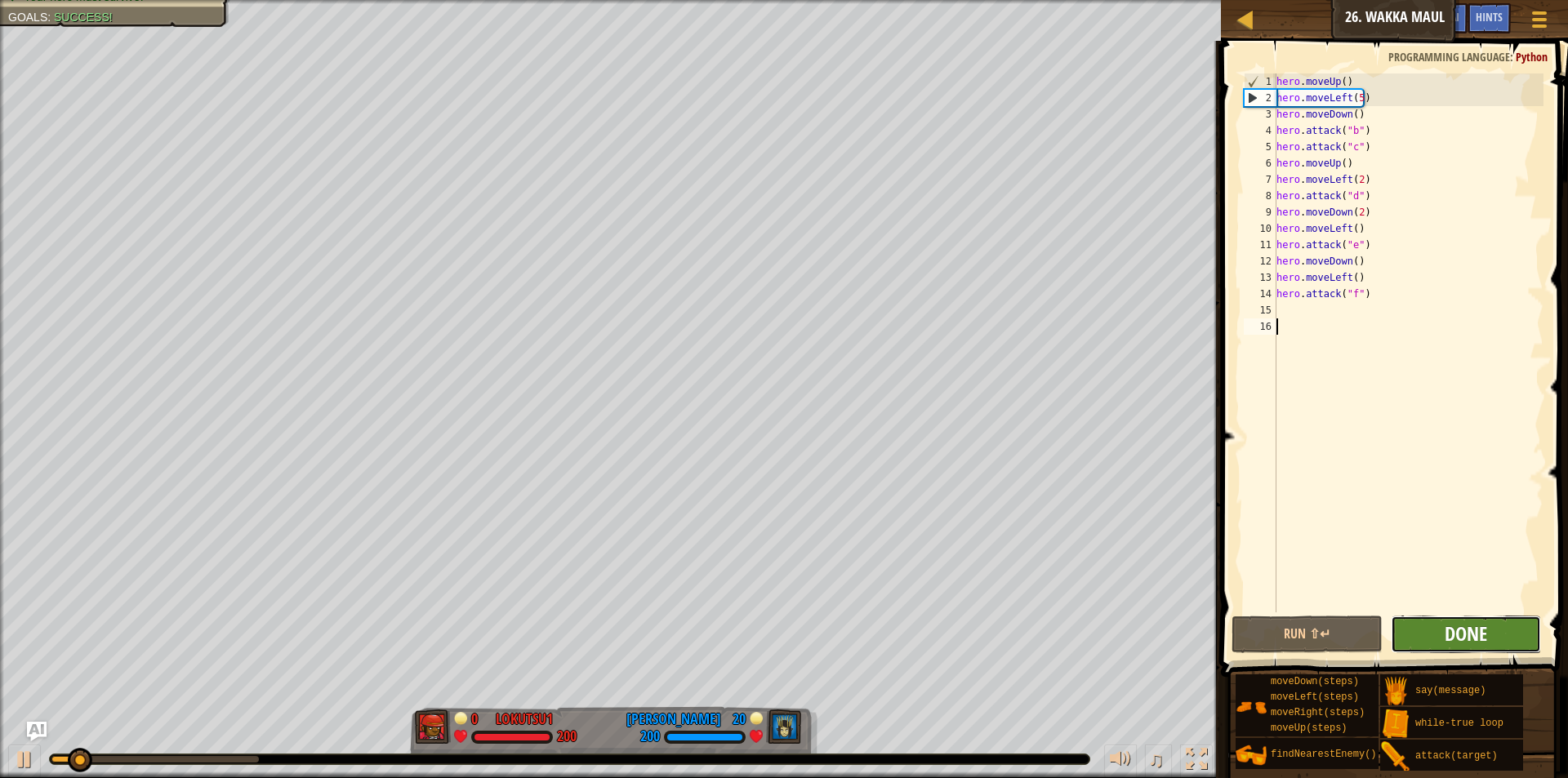
click at [1458, 633] on span "Done" at bounding box center [1466, 634] width 43 height 27
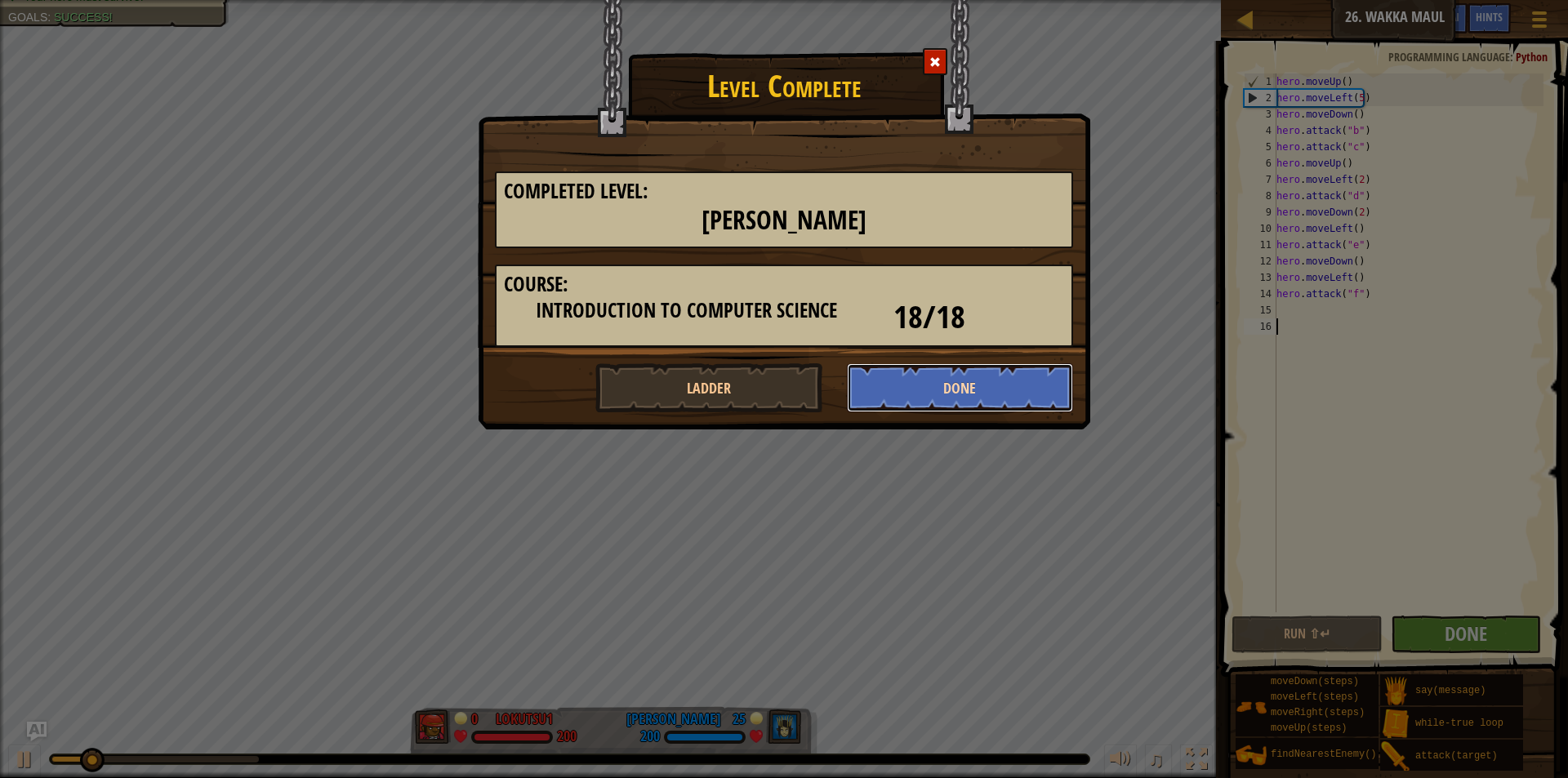
click at [929, 380] on button "Done" at bounding box center [961, 388] width 227 height 49
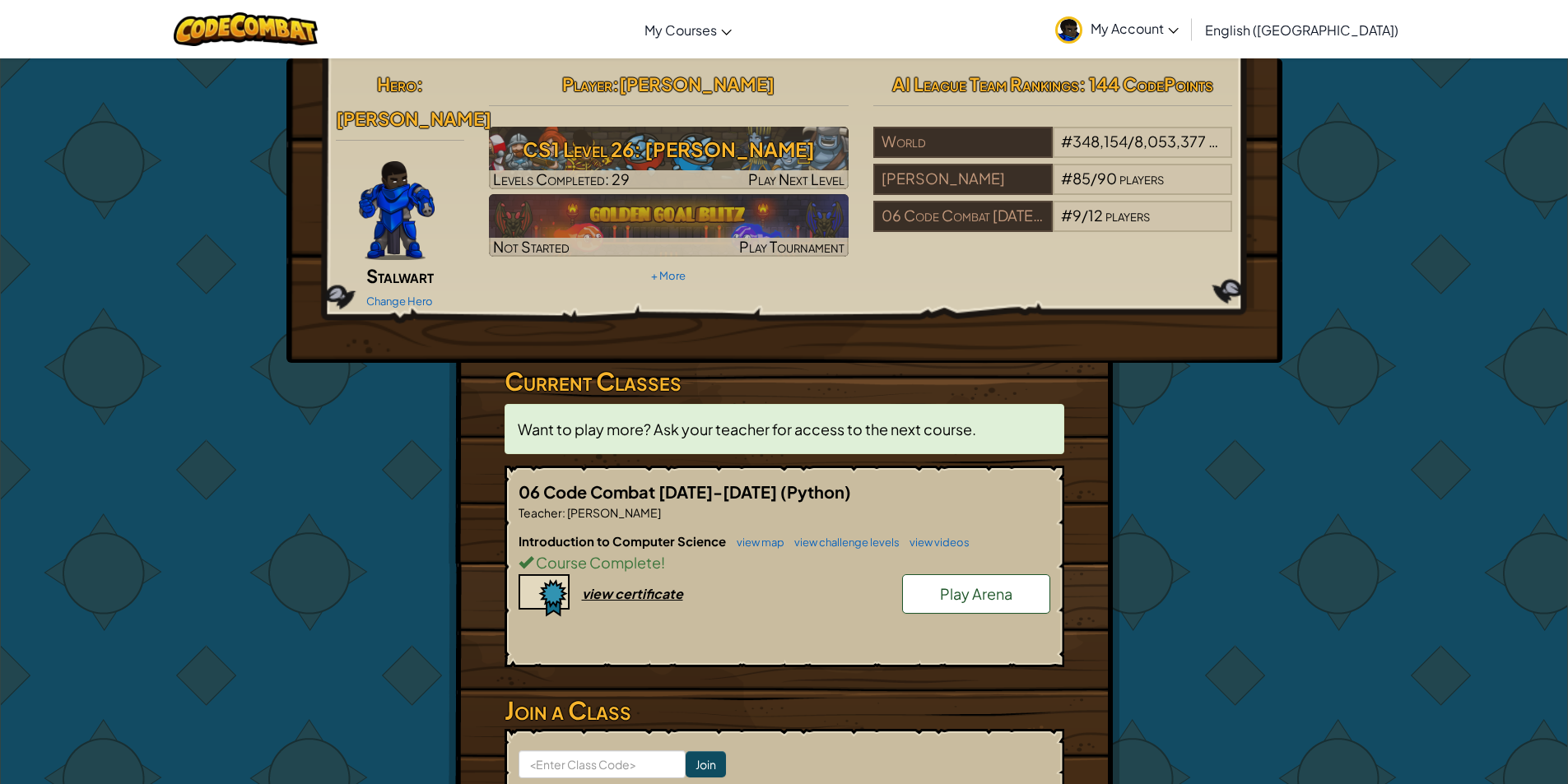
click at [579, 113] on hr at bounding box center [668, 113] width 360 height 17
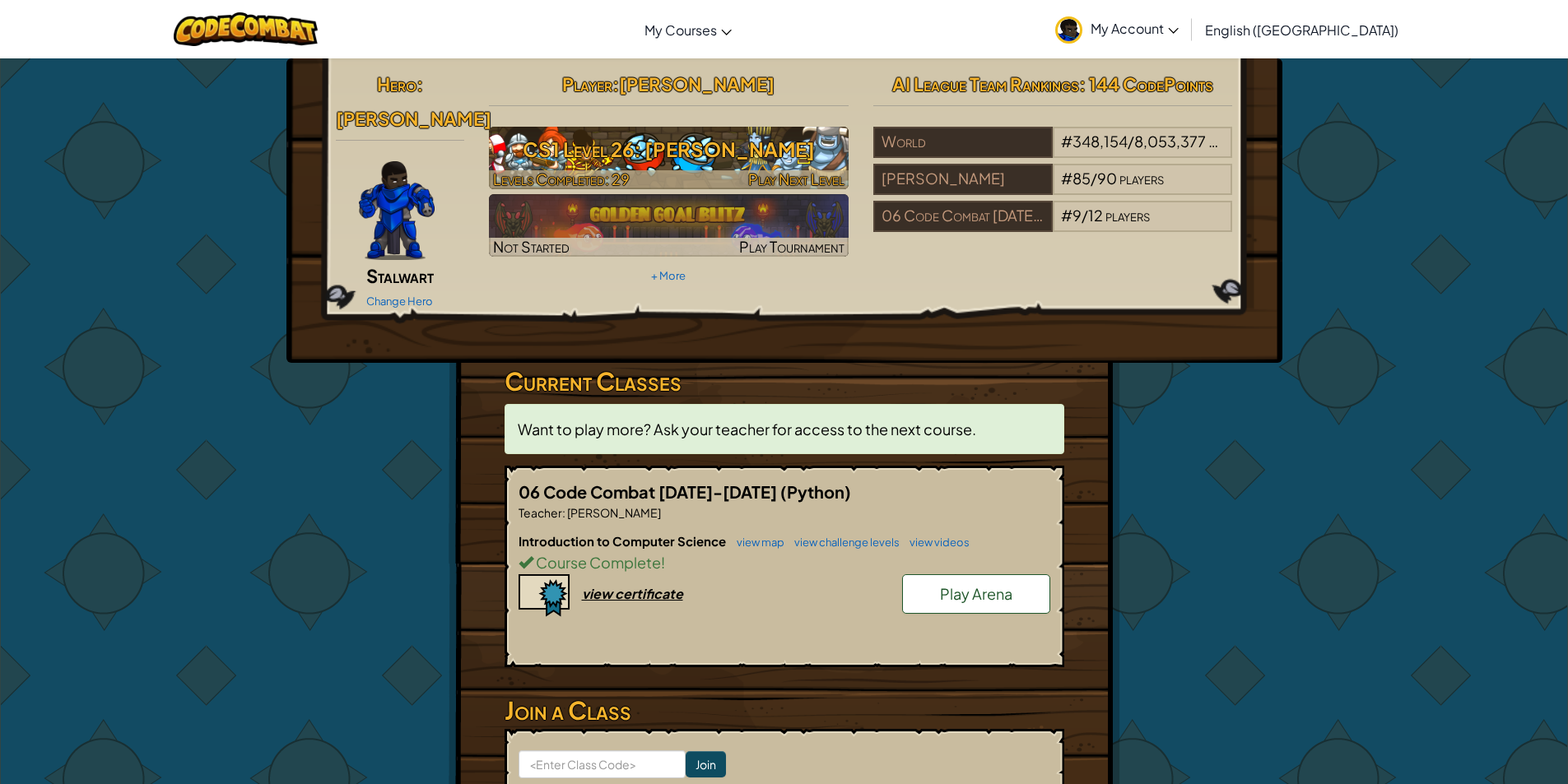
click at [595, 141] on h3 "CS1 Level 26: Wakka Maul" at bounding box center [668, 149] width 360 height 37
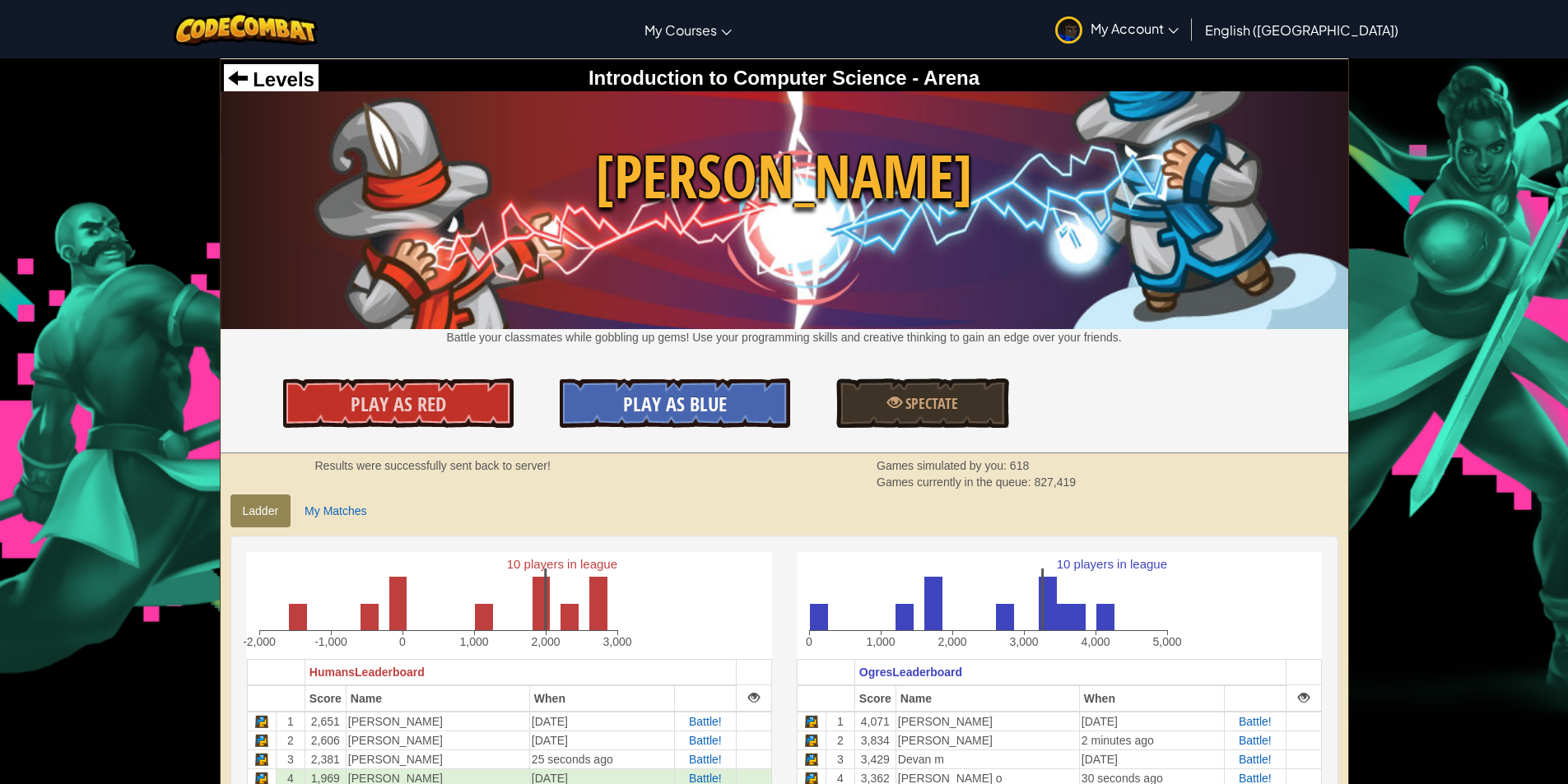
click at [700, 410] on span "Play As Blue" at bounding box center [675, 404] width 104 height 27
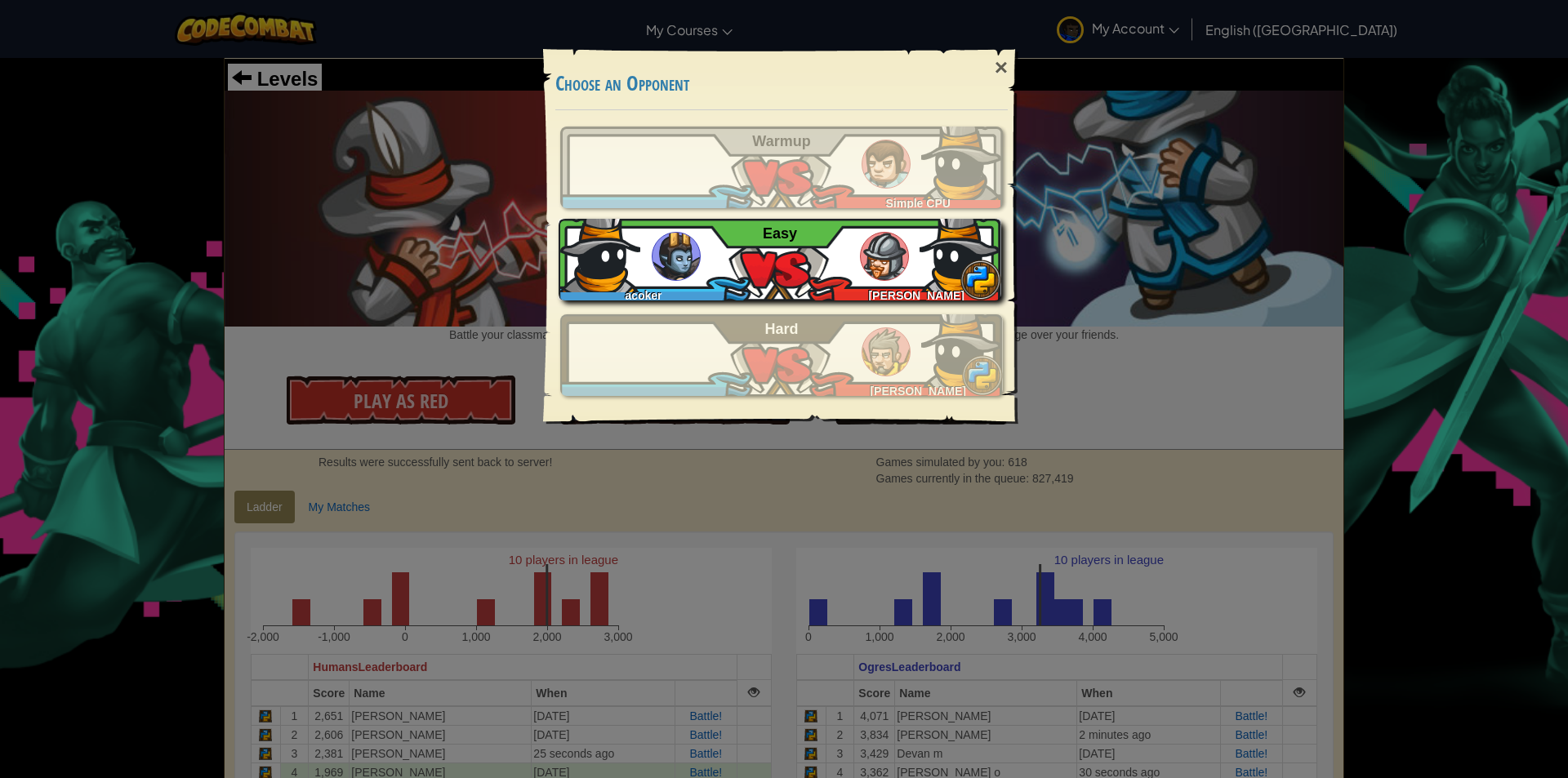
click at [910, 276] on div "acoker Steven B Easy" at bounding box center [780, 259] width 443 height 81
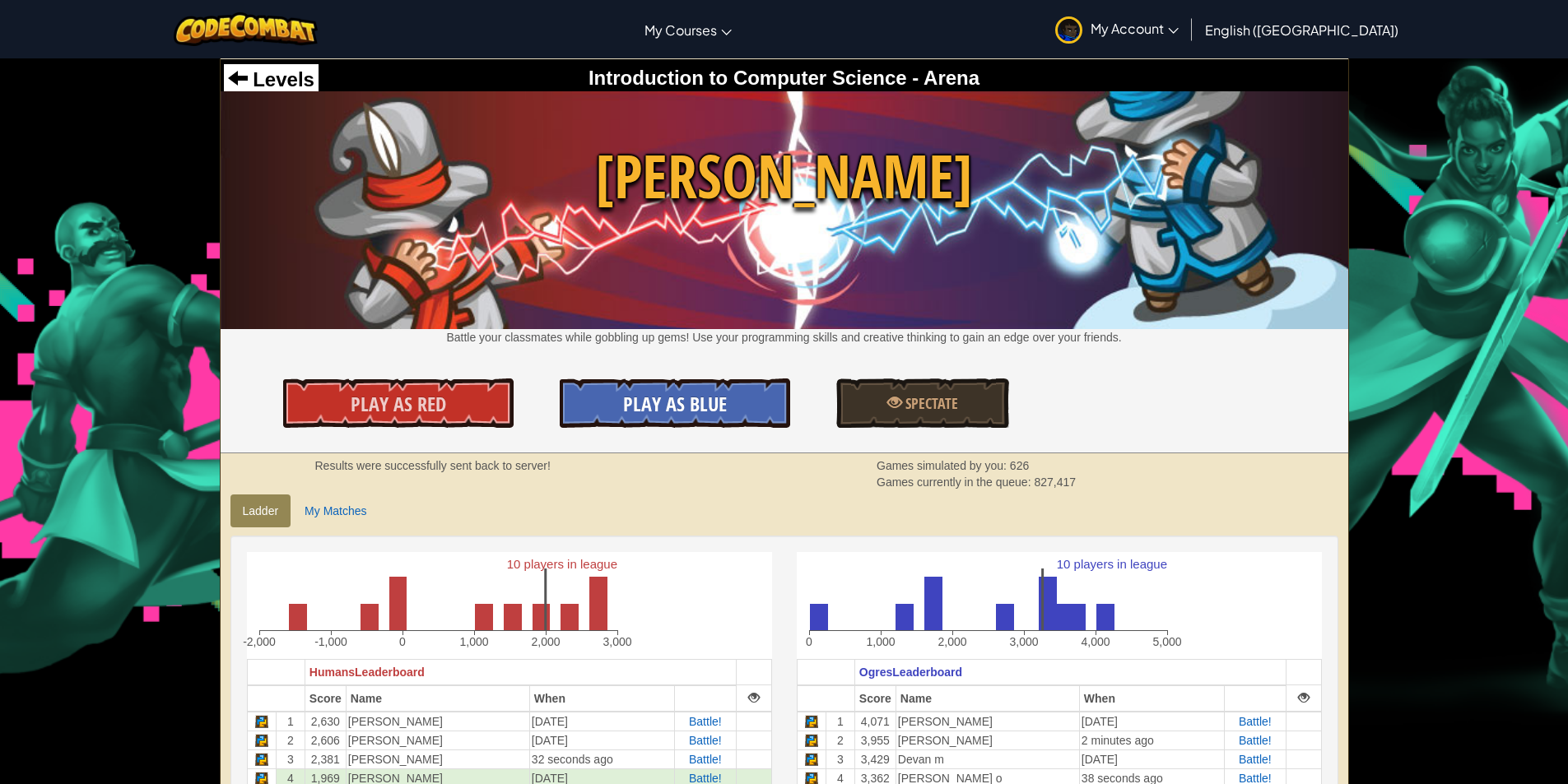
click at [646, 398] on span "Play As Blue" at bounding box center [675, 404] width 104 height 27
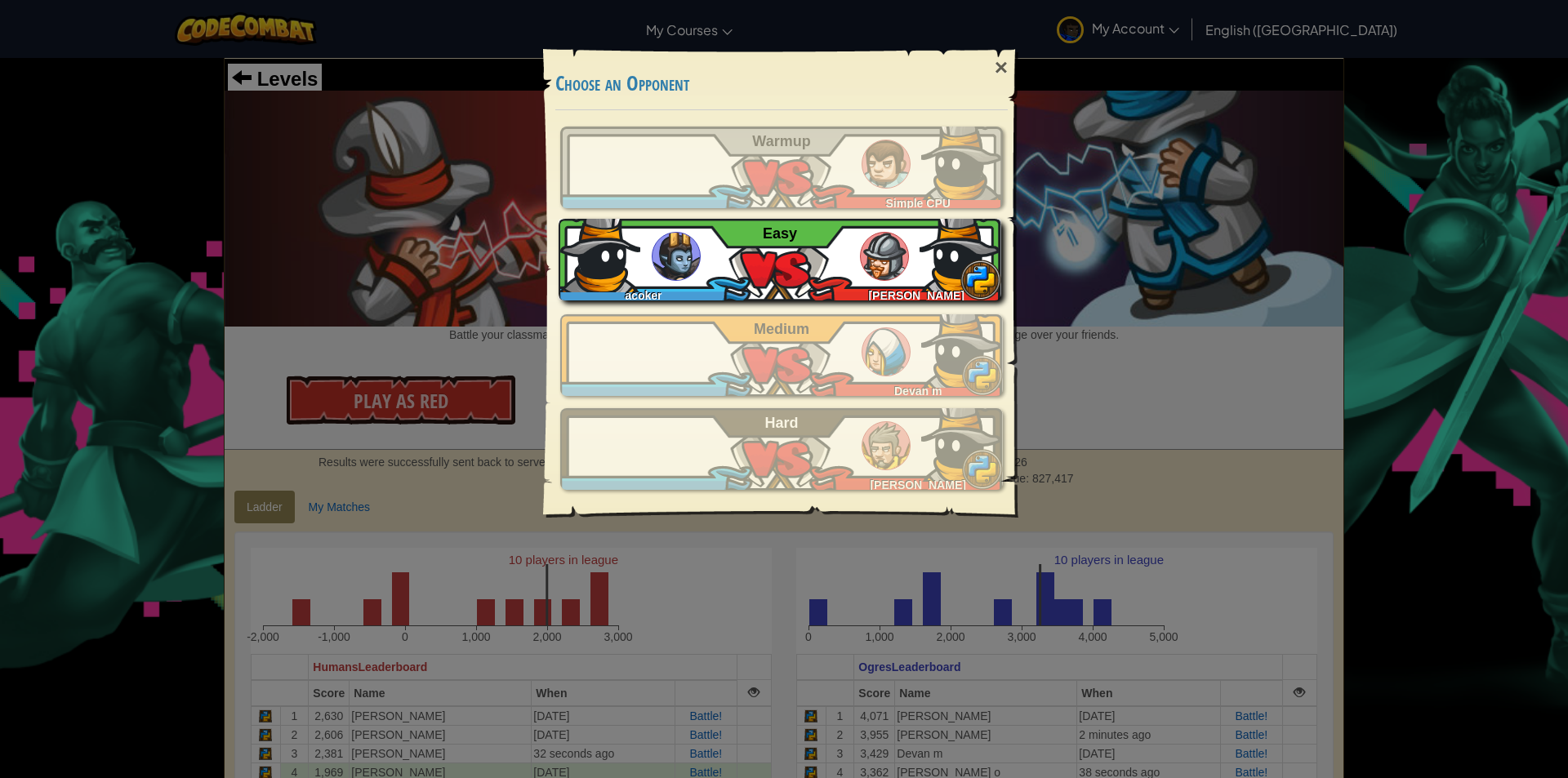
click at [741, 279] on div "acoker Nicolaas Q Easy" at bounding box center [780, 259] width 443 height 81
